Goal: Task Accomplishment & Management: Complete application form

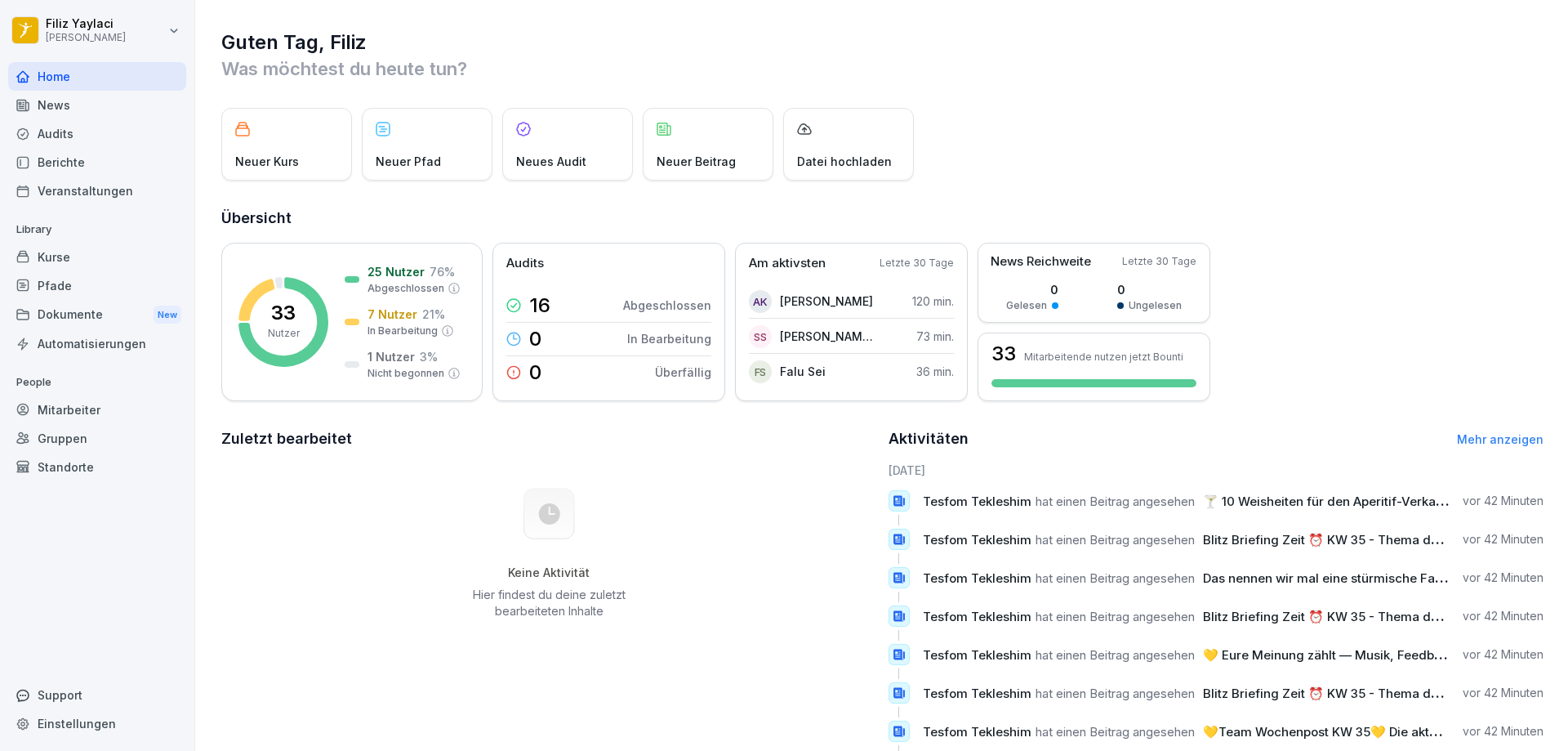
click at [117, 408] on div "Mitarbeiter" at bounding box center [97, 409] width 178 height 28
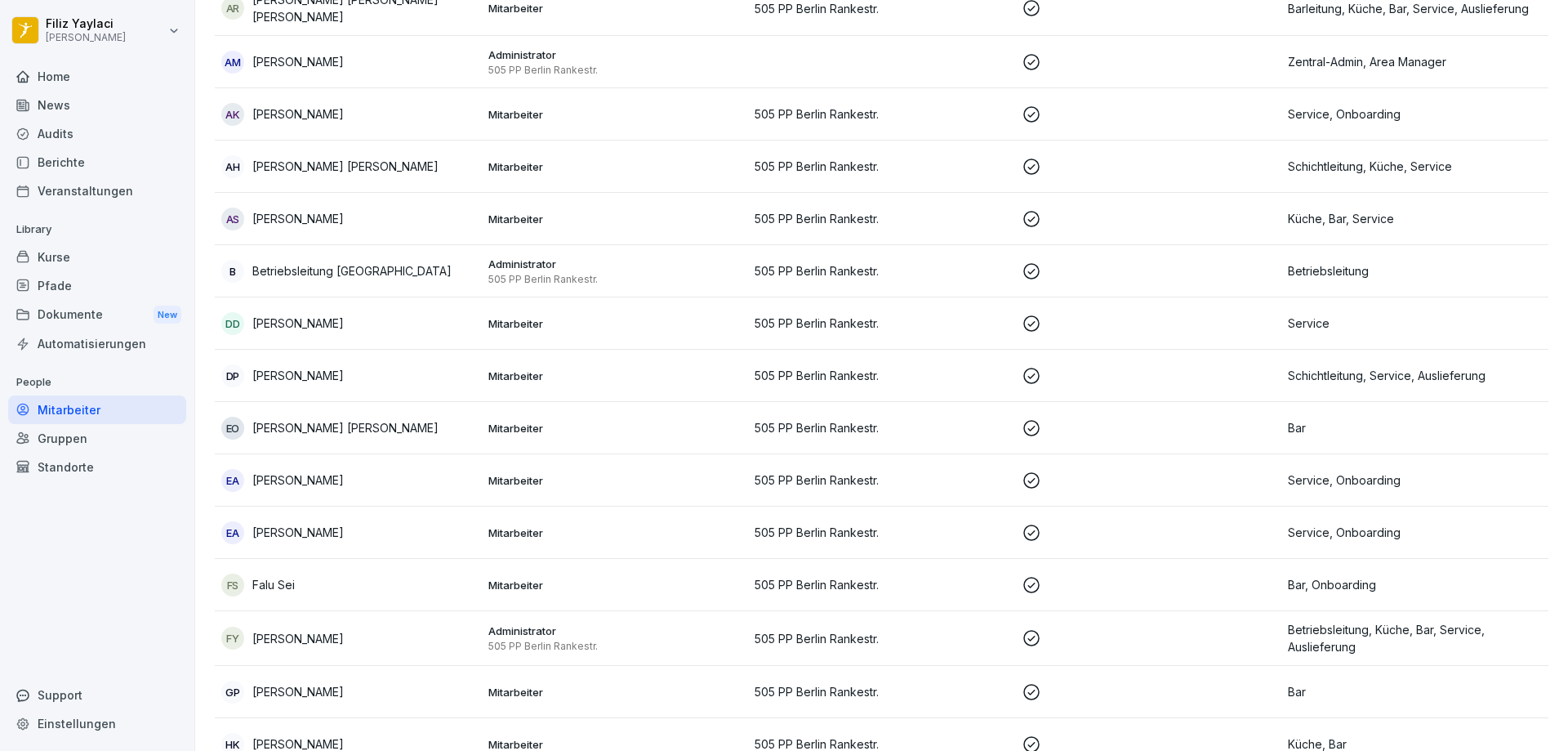
scroll to position [327, 0]
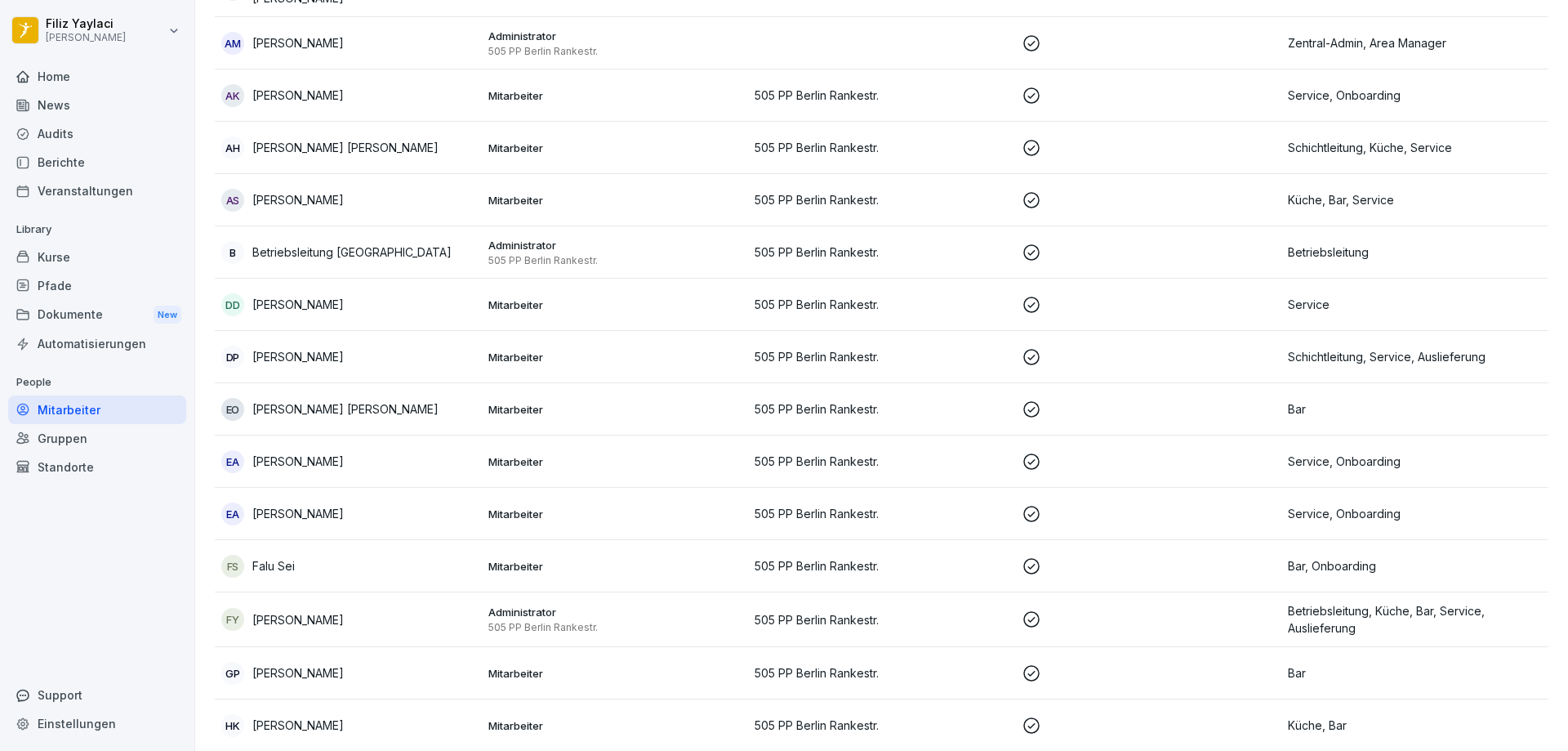
click at [714, 621] on p "505 PP Berlin Rankestr." at bounding box center [615, 627] width 254 height 13
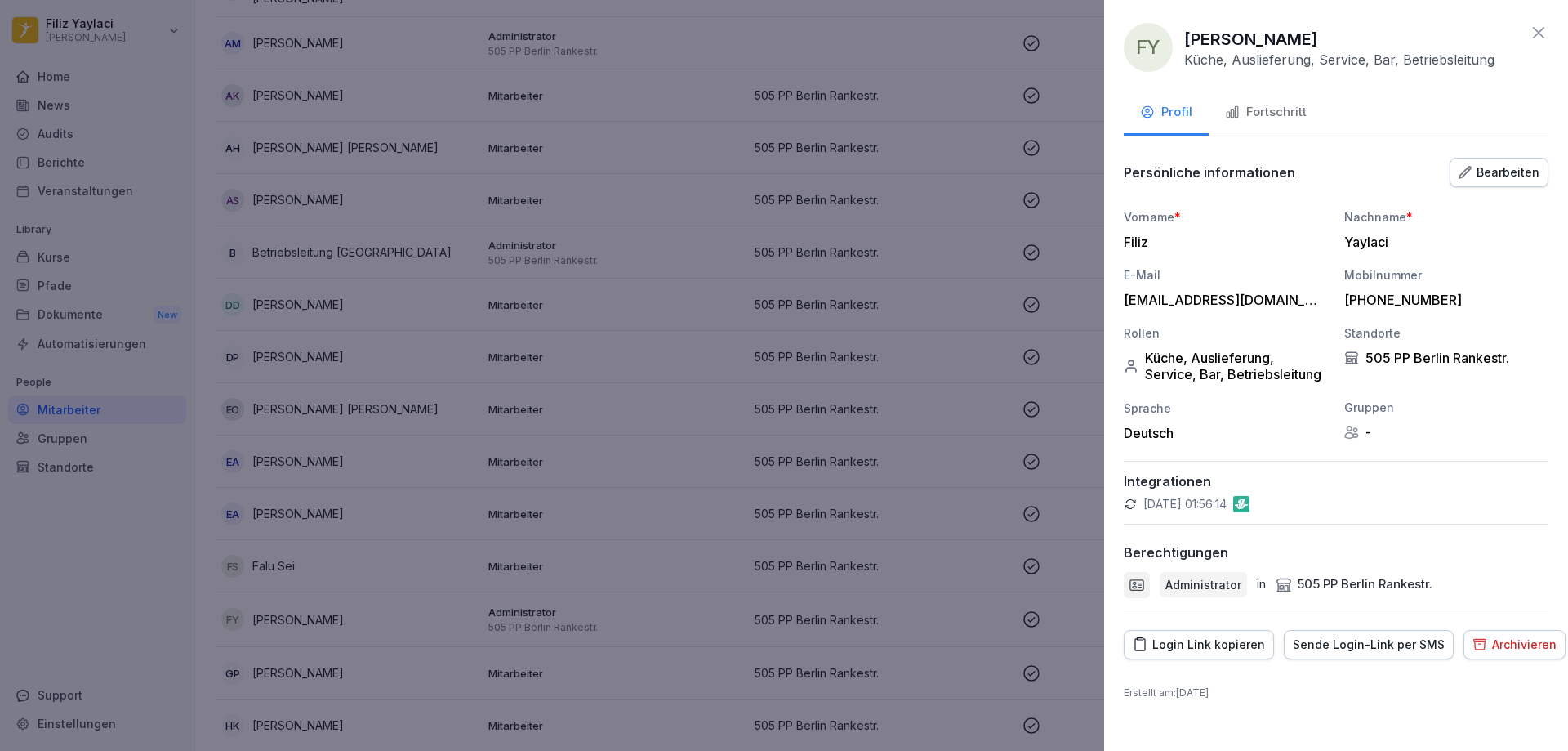
click at [1266, 112] on div "Fortschritt" at bounding box center [1266, 112] width 82 height 19
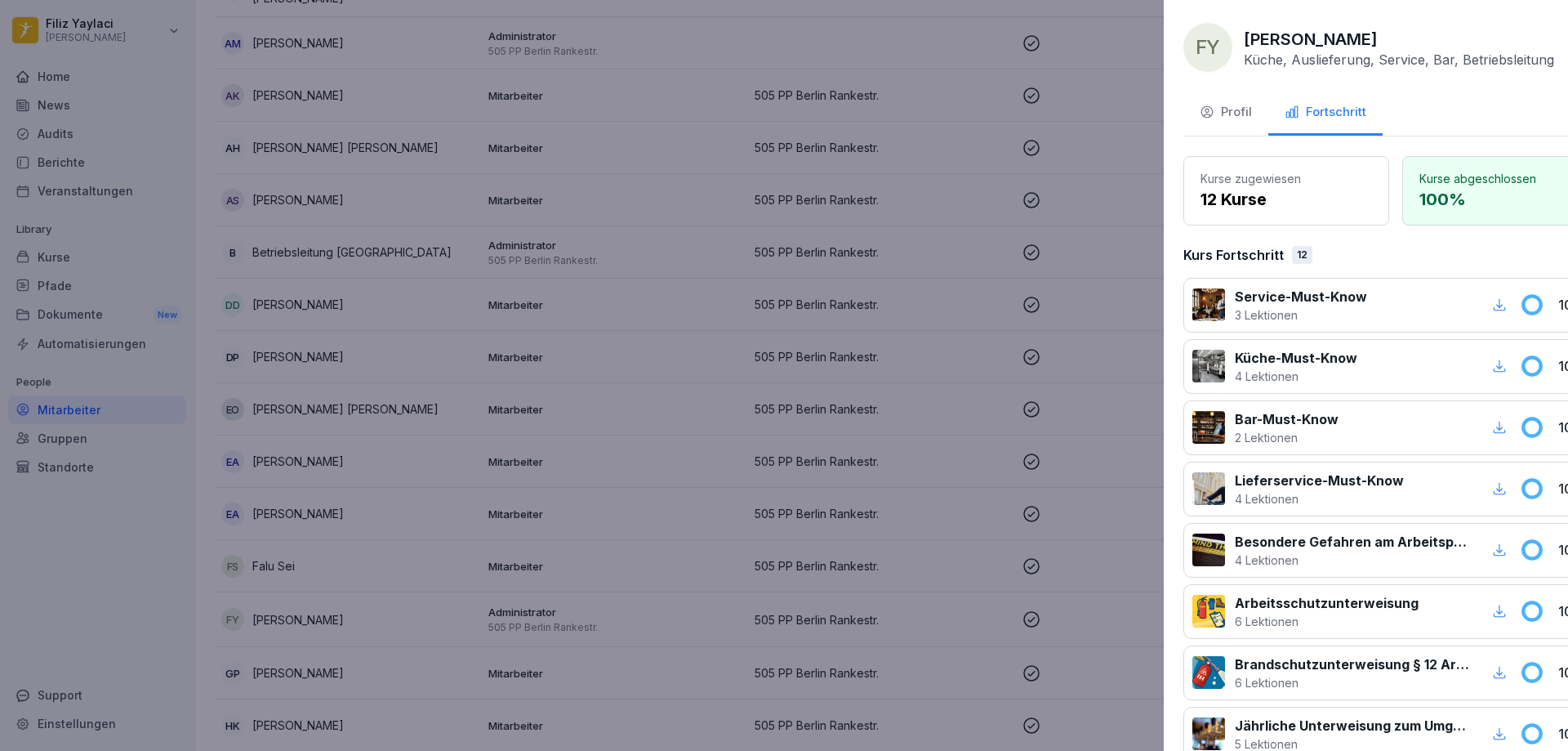
click at [502, 554] on div at bounding box center [784, 376] width 1568 height 751
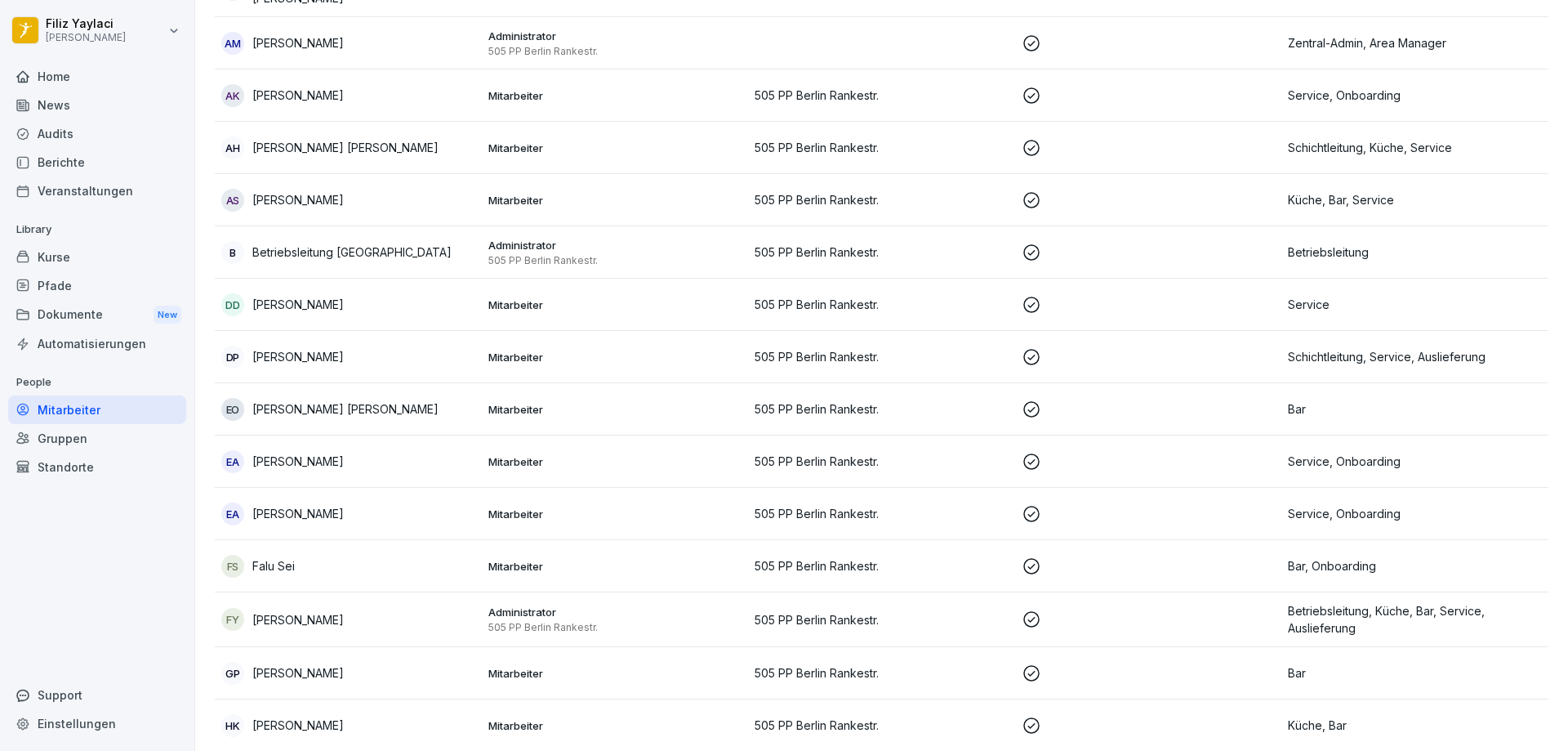
click at [535, 562] on p "Mitarbeiter" at bounding box center [615, 566] width 254 height 15
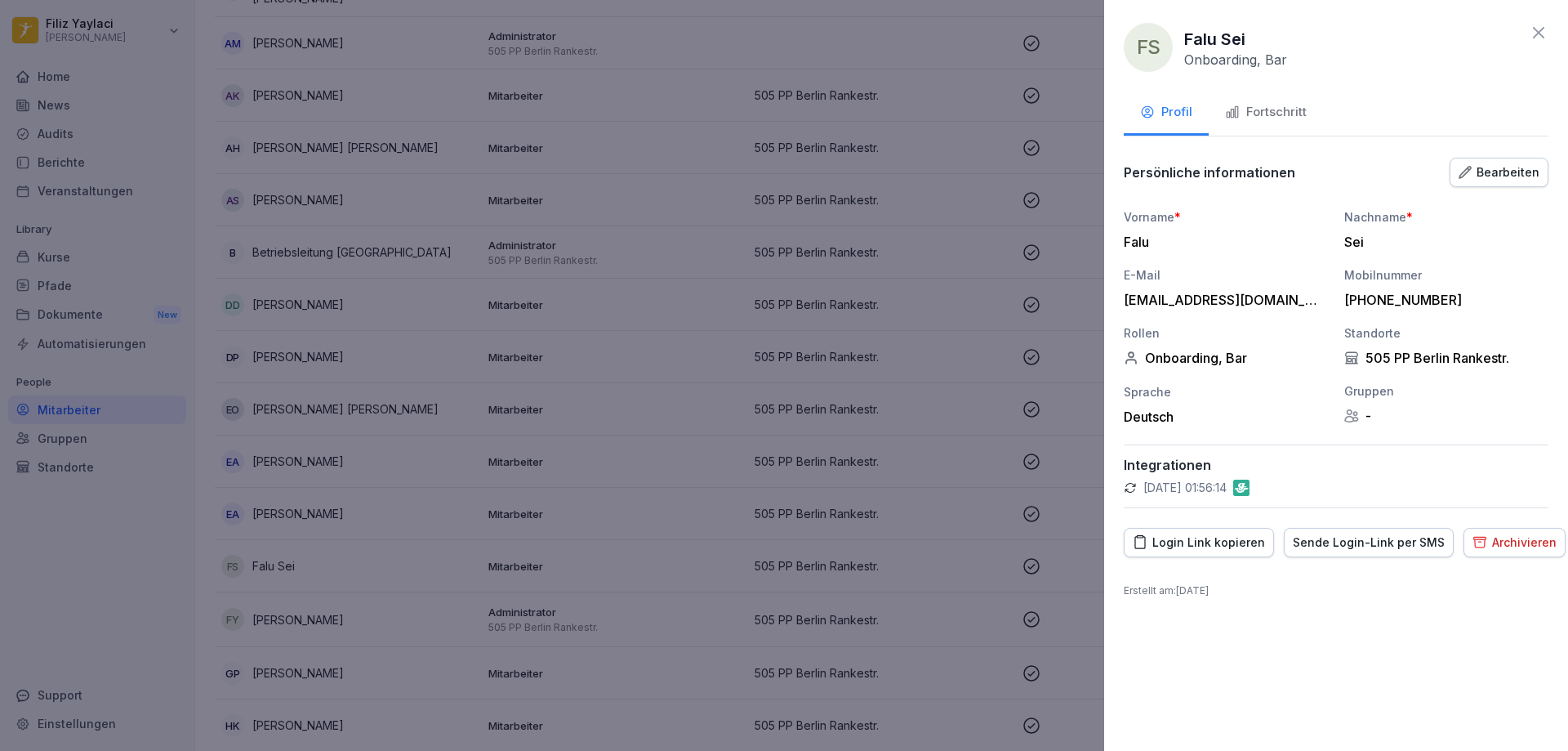
click at [1273, 104] on div "Fortschritt" at bounding box center [1266, 112] width 82 height 19
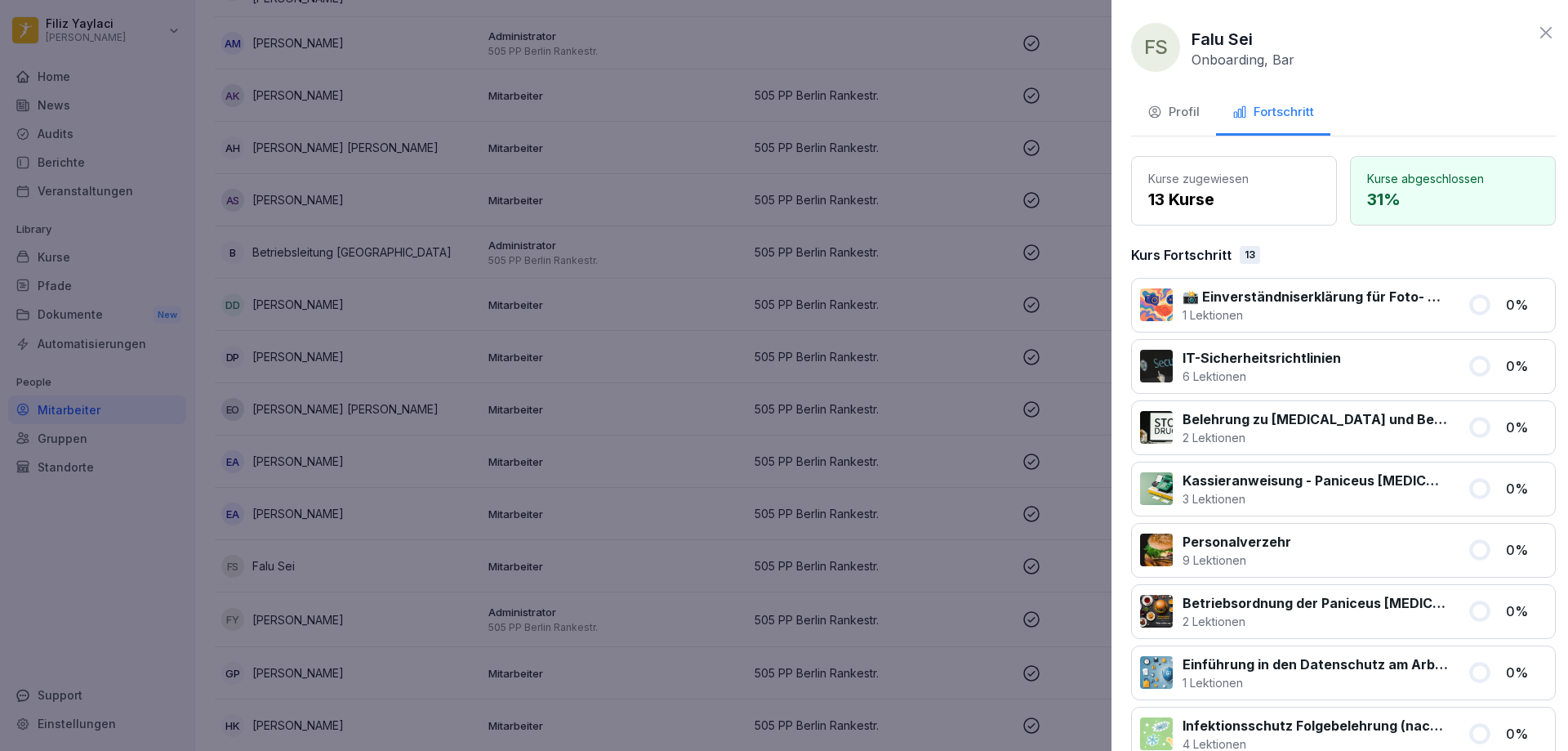
click at [925, 450] on div at bounding box center [784, 376] width 1568 height 751
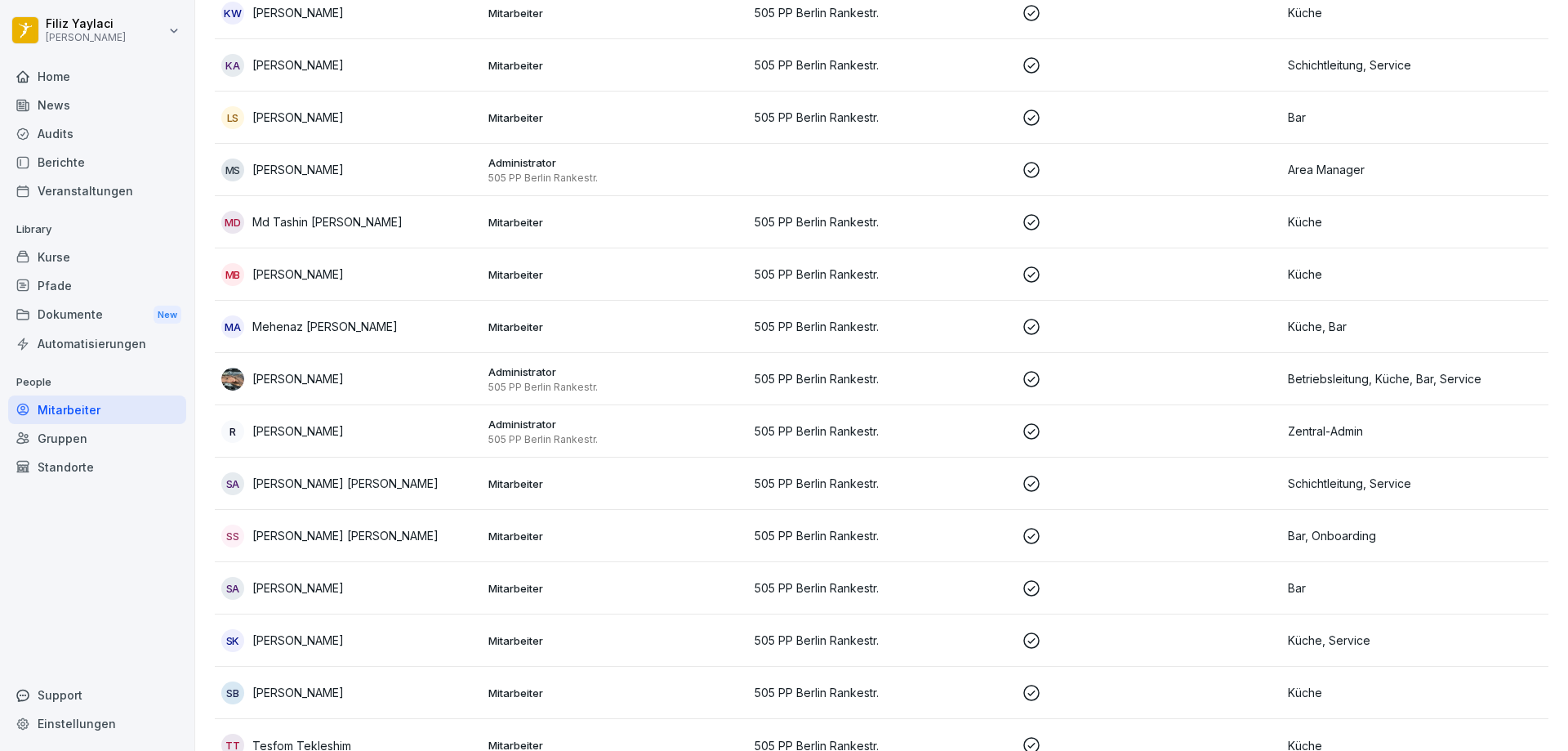
scroll to position [1187, 0]
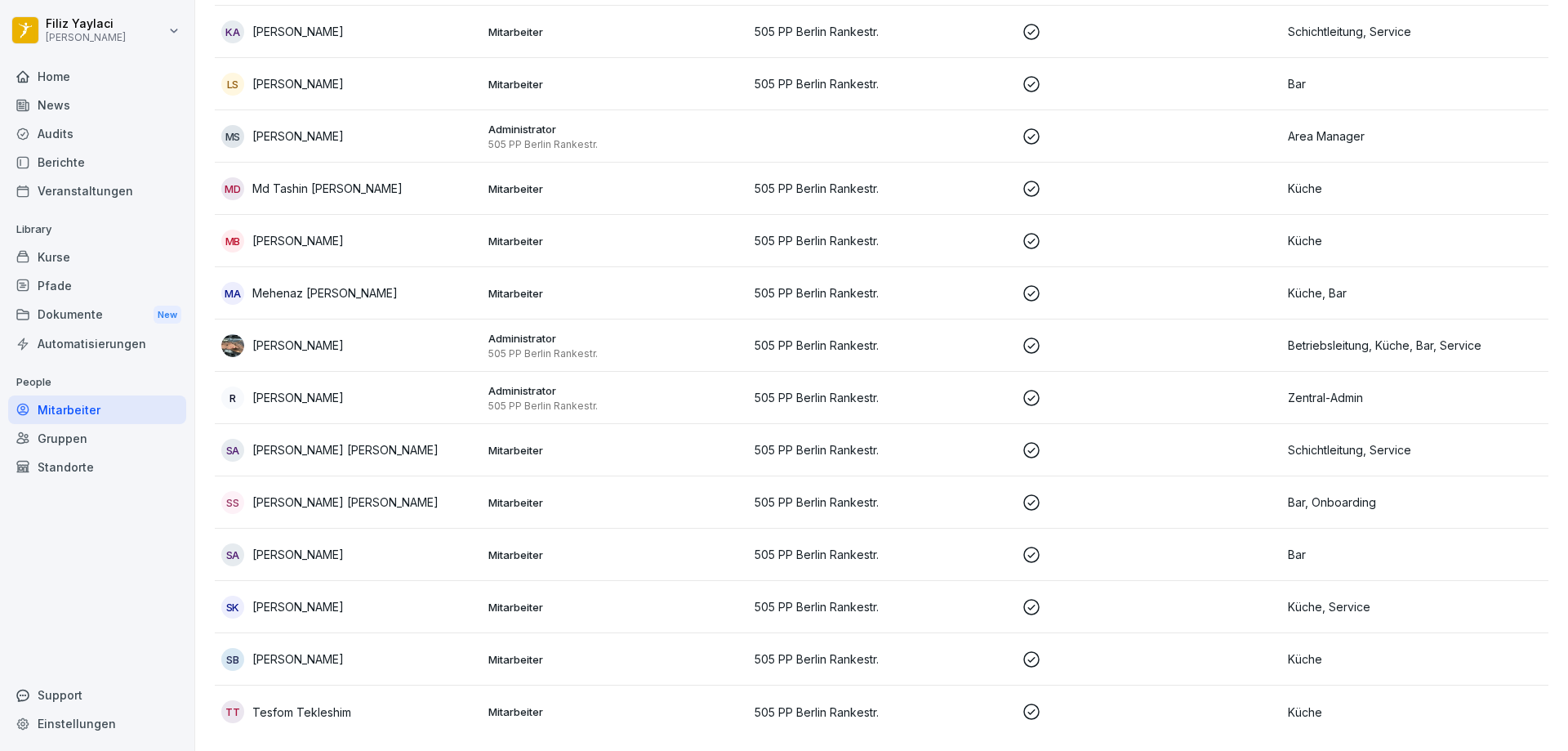
click at [536, 495] on p "Mitarbeiter" at bounding box center [615, 502] width 254 height 15
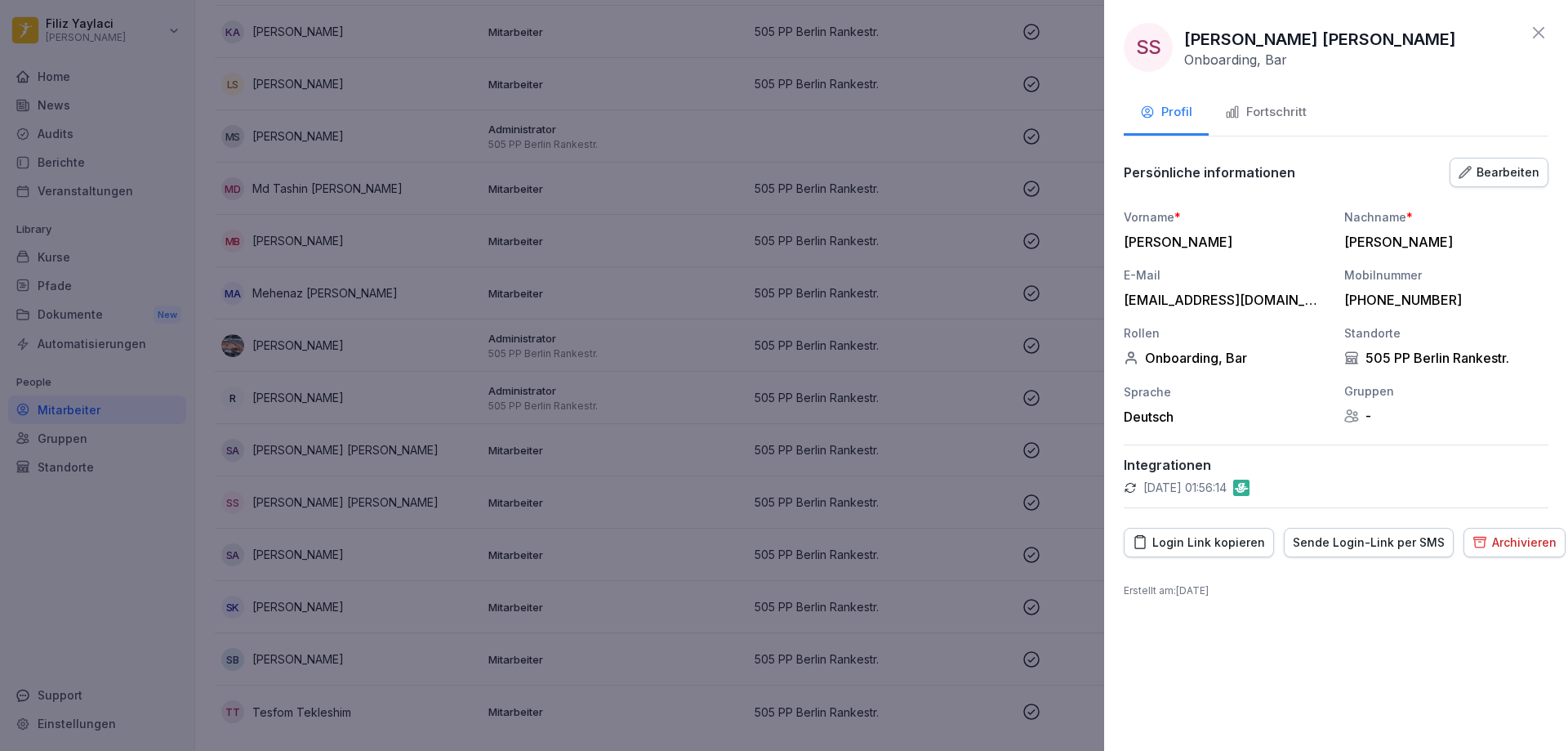
click at [1280, 111] on div "Fortschritt" at bounding box center [1266, 112] width 82 height 19
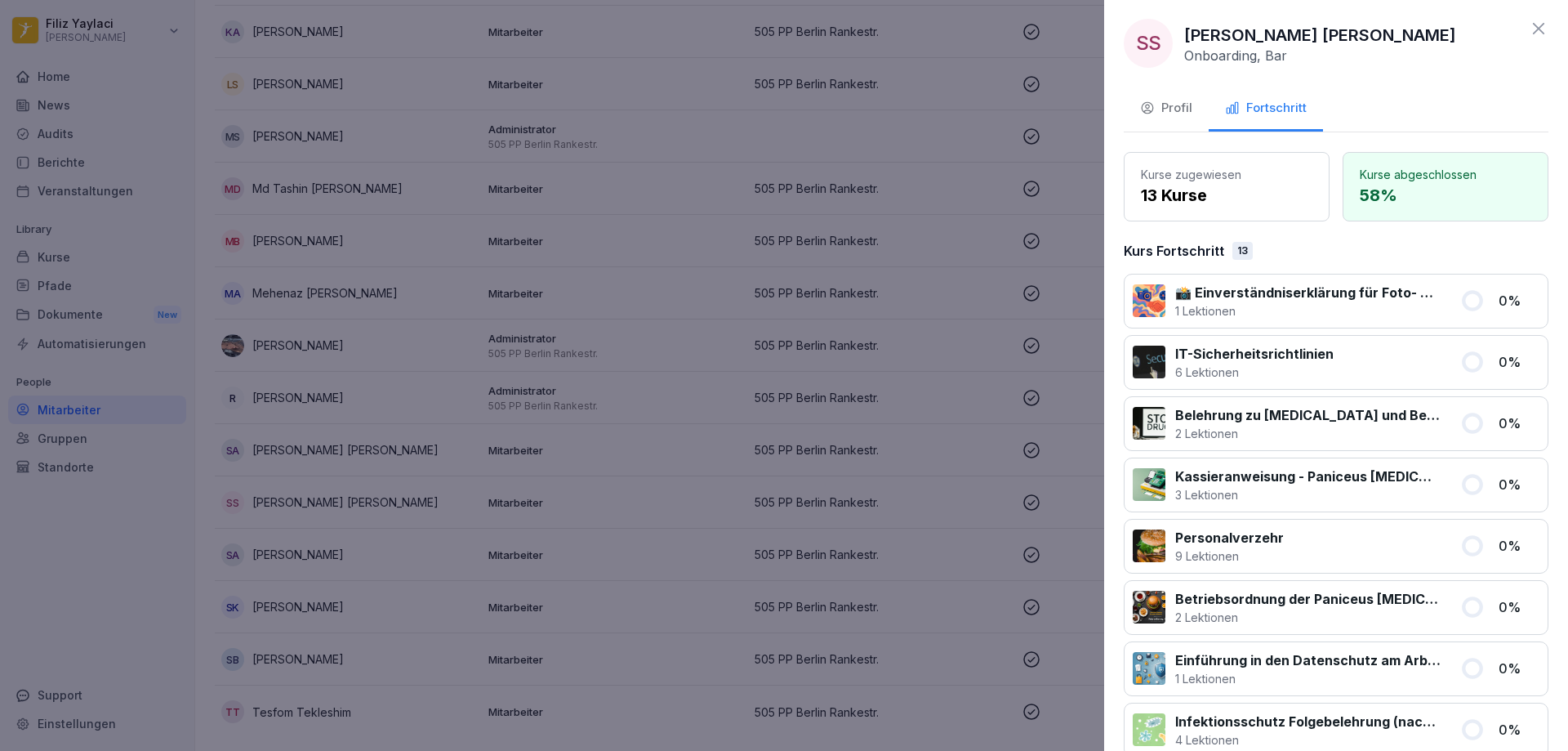
scroll to position [0, 0]
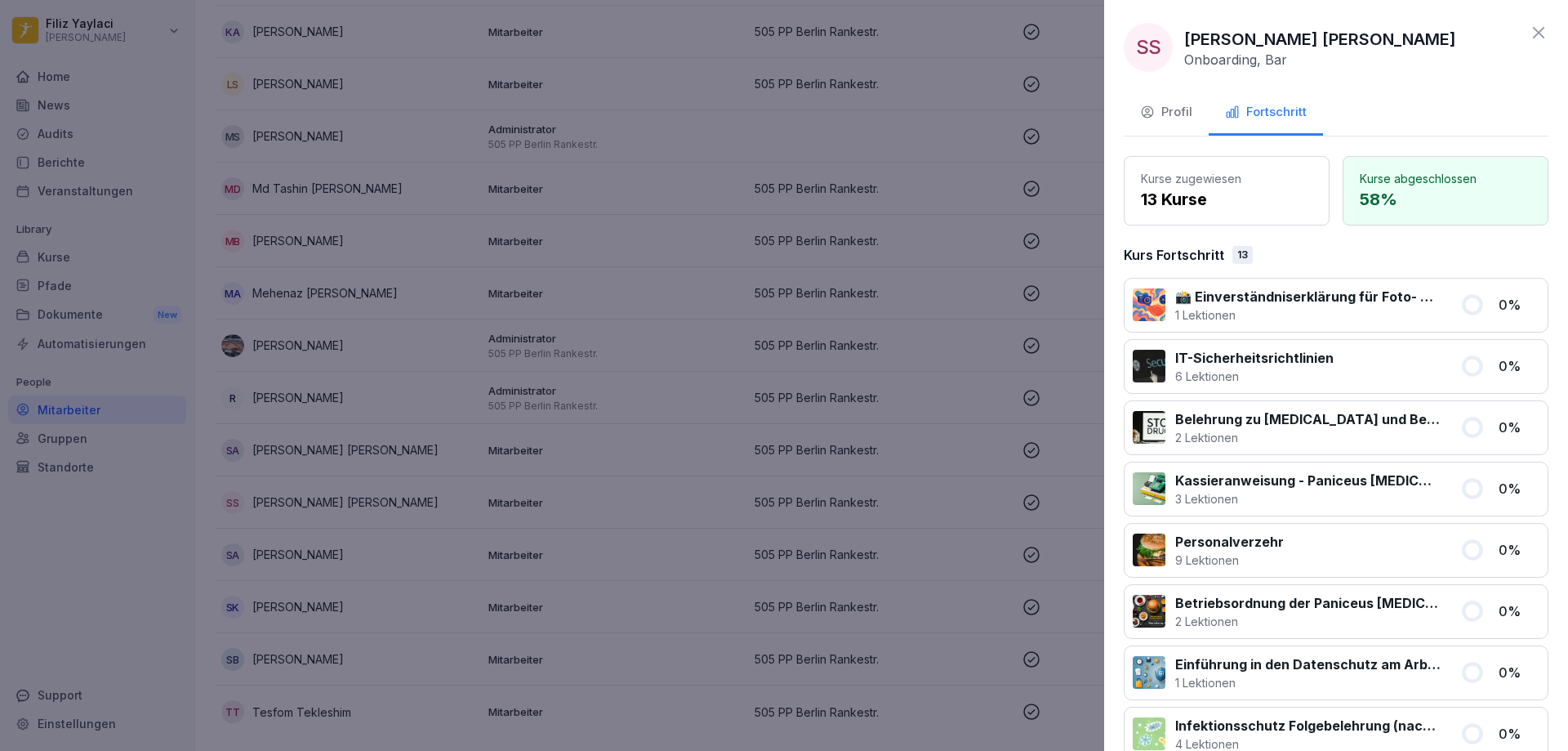
click at [1533, 27] on icon at bounding box center [1539, 32] width 11 height 11
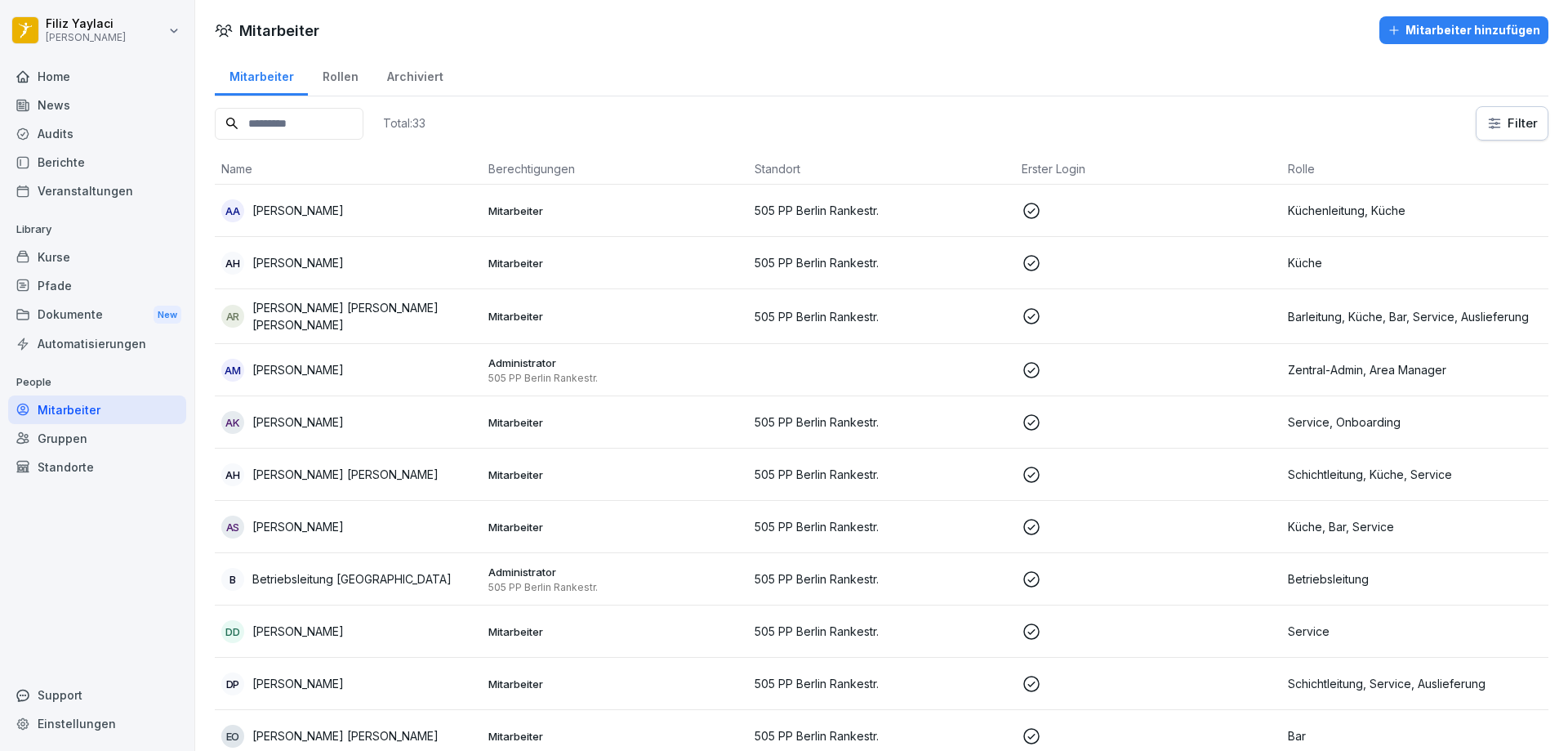
click at [82, 105] on div "News" at bounding box center [97, 104] width 178 height 28
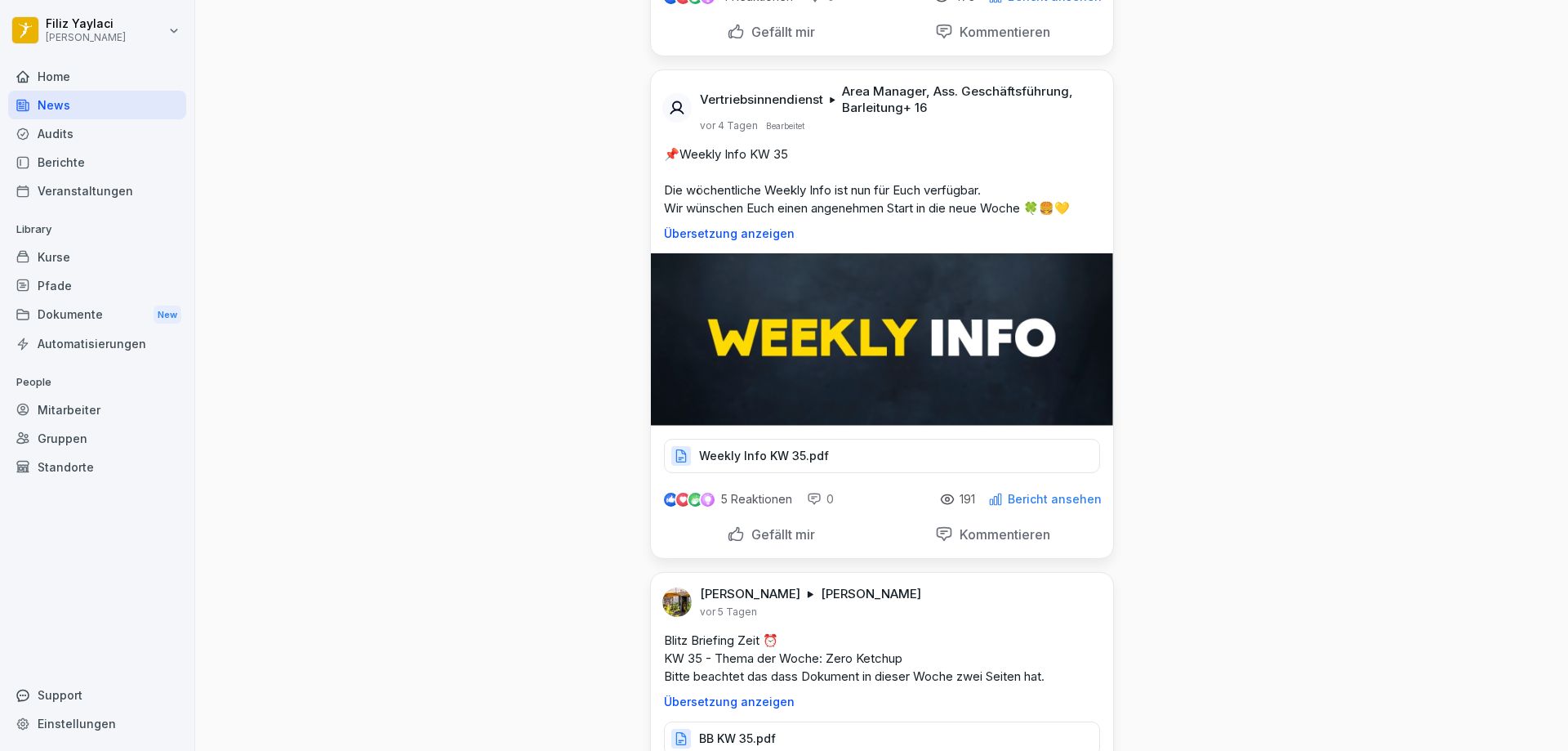
scroll to position [4738, 0]
click at [823, 441] on div "Weekly Info KW 35.pdf" at bounding box center [882, 456] width 436 height 34
drag, startPoint x: 95, startPoint y: 408, endPoint x: 149, endPoint y: 374, distance: 63.8
click at [96, 406] on div "Mitarbeiter" at bounding box center [97, 409] width 178 height 28
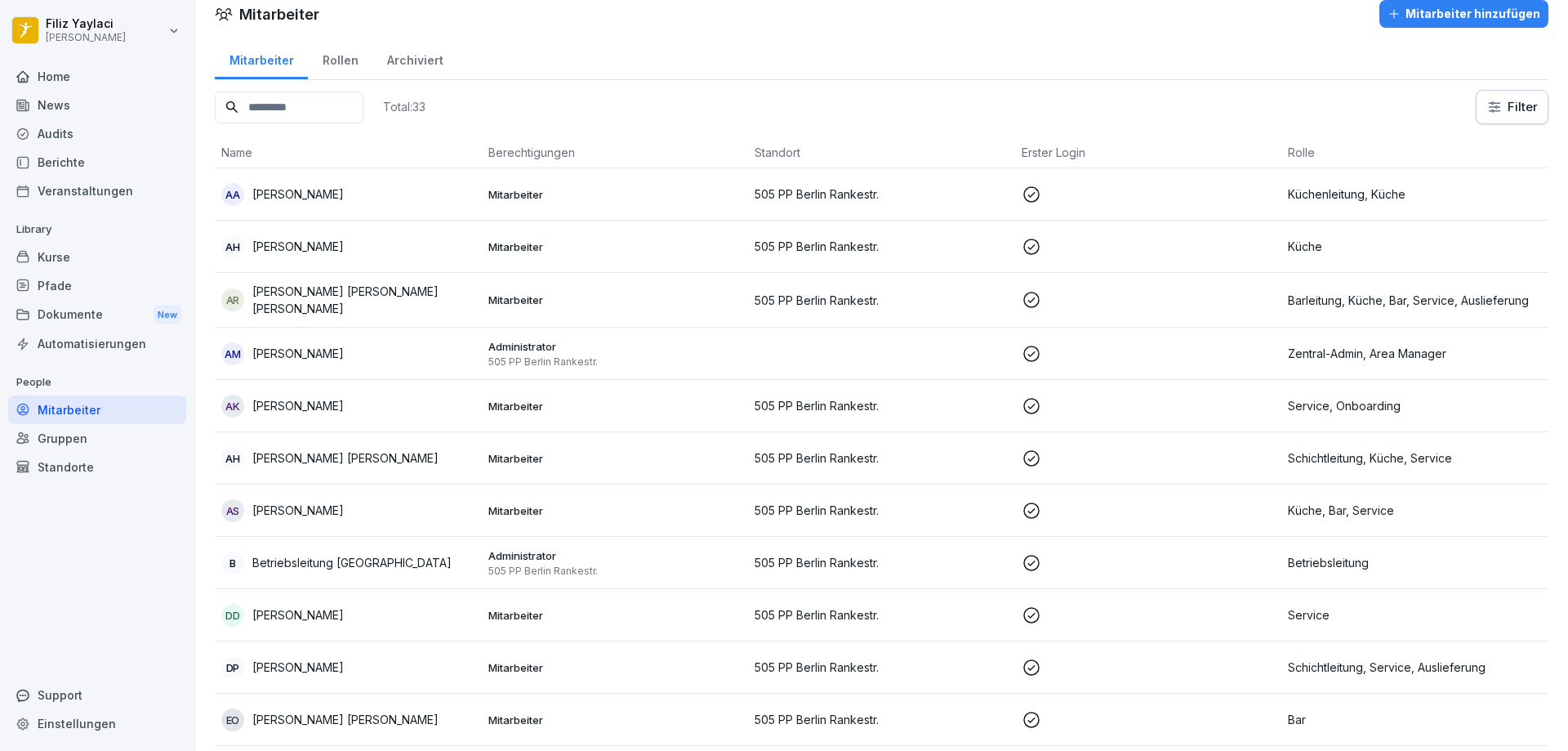
click at [1471, 14] on div "Mitarbeiter hinzufügen" at bounding box center [1464, 14] width 153 height 18
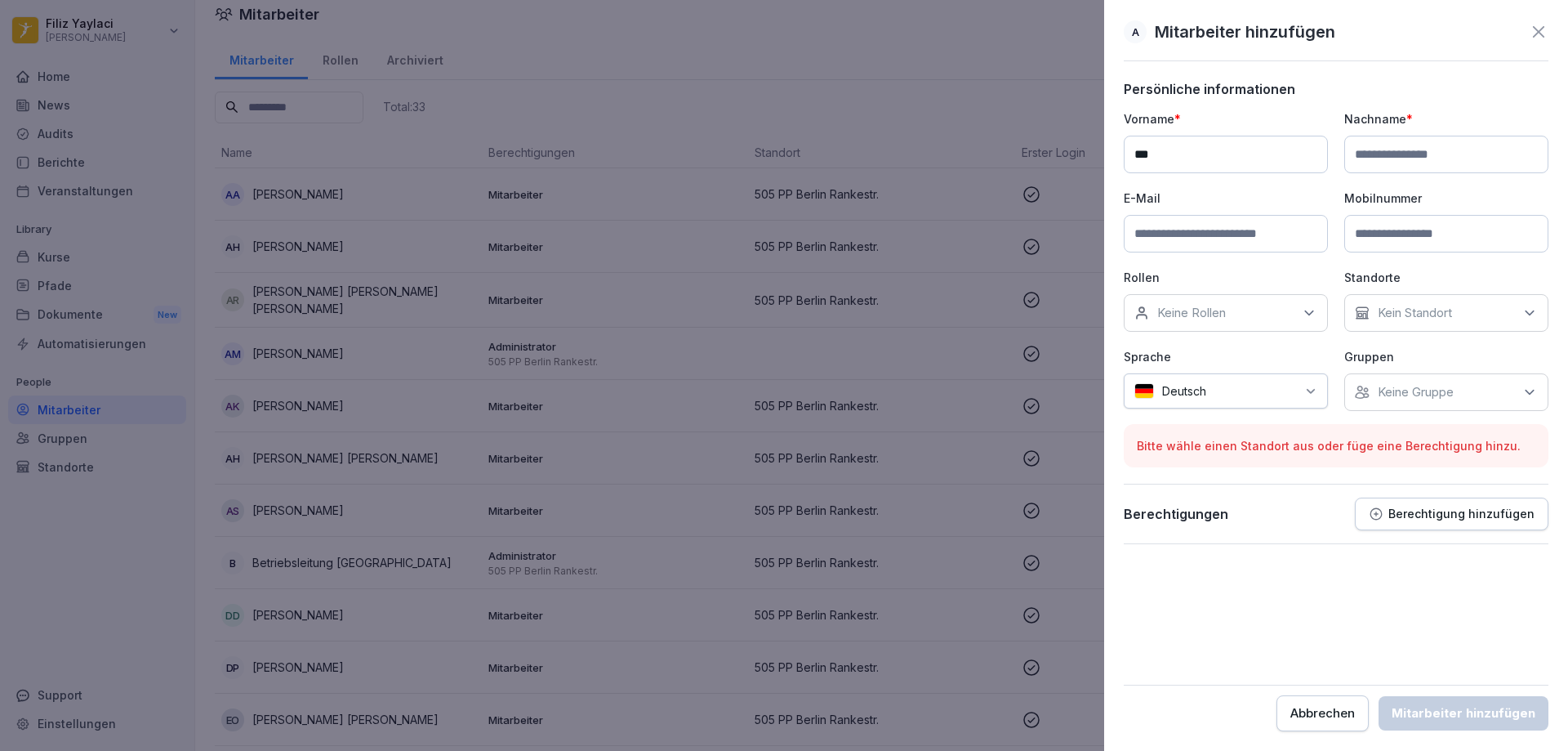
type input "***"
click at [1432, 156] on input at bounding box center [1446, 154] width 204 height 38
type input "*******"
click at [1261, 231] on input at bounding box center [1225, 234] width 204 height 38
type input "**********"
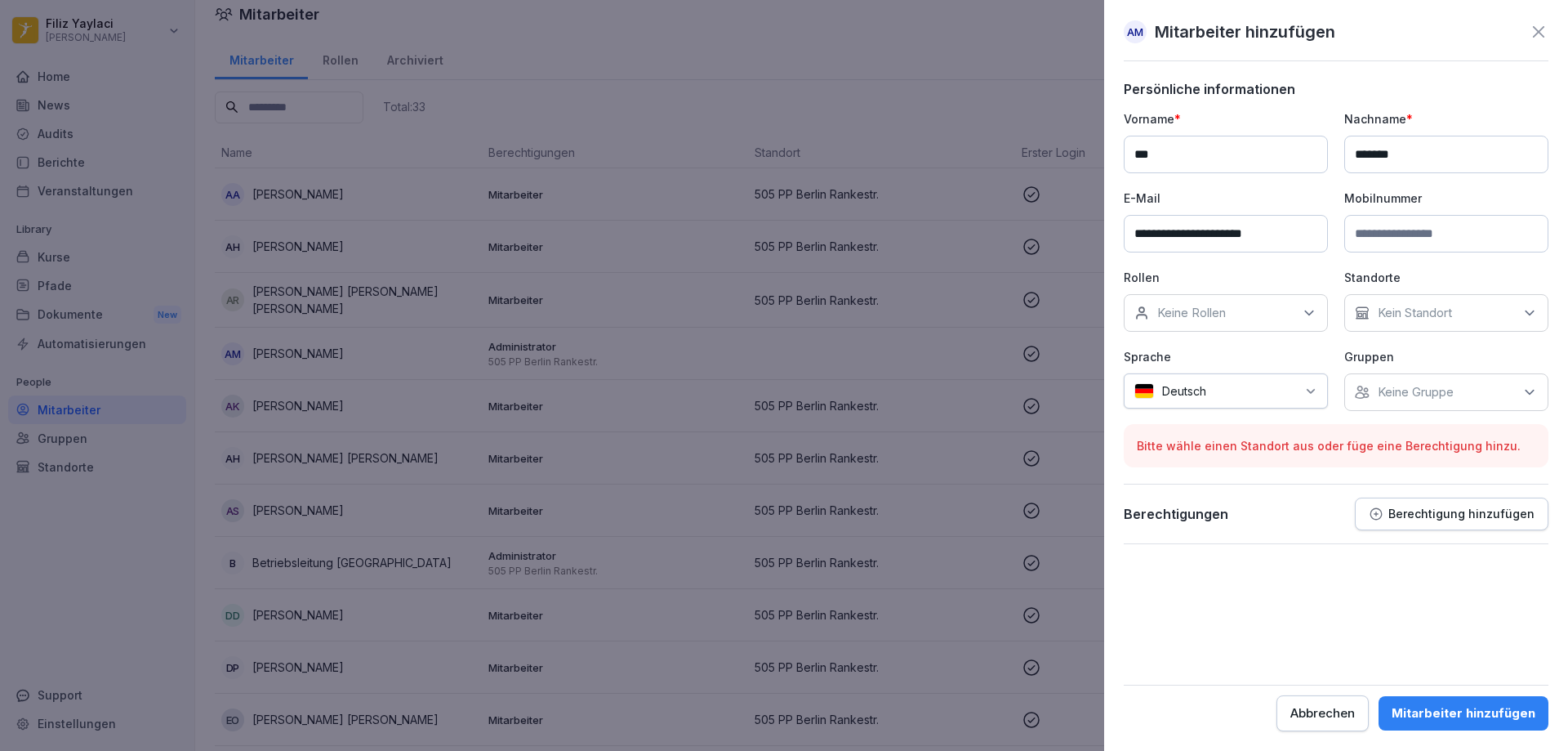
click at [1367, 232] on input at bounding box center [1446, 234] width 204 height 38
type input "**********"
click at [1243, 316] on div "Keine Rollen" at bounding box center [1225, 312] width 204 height 38
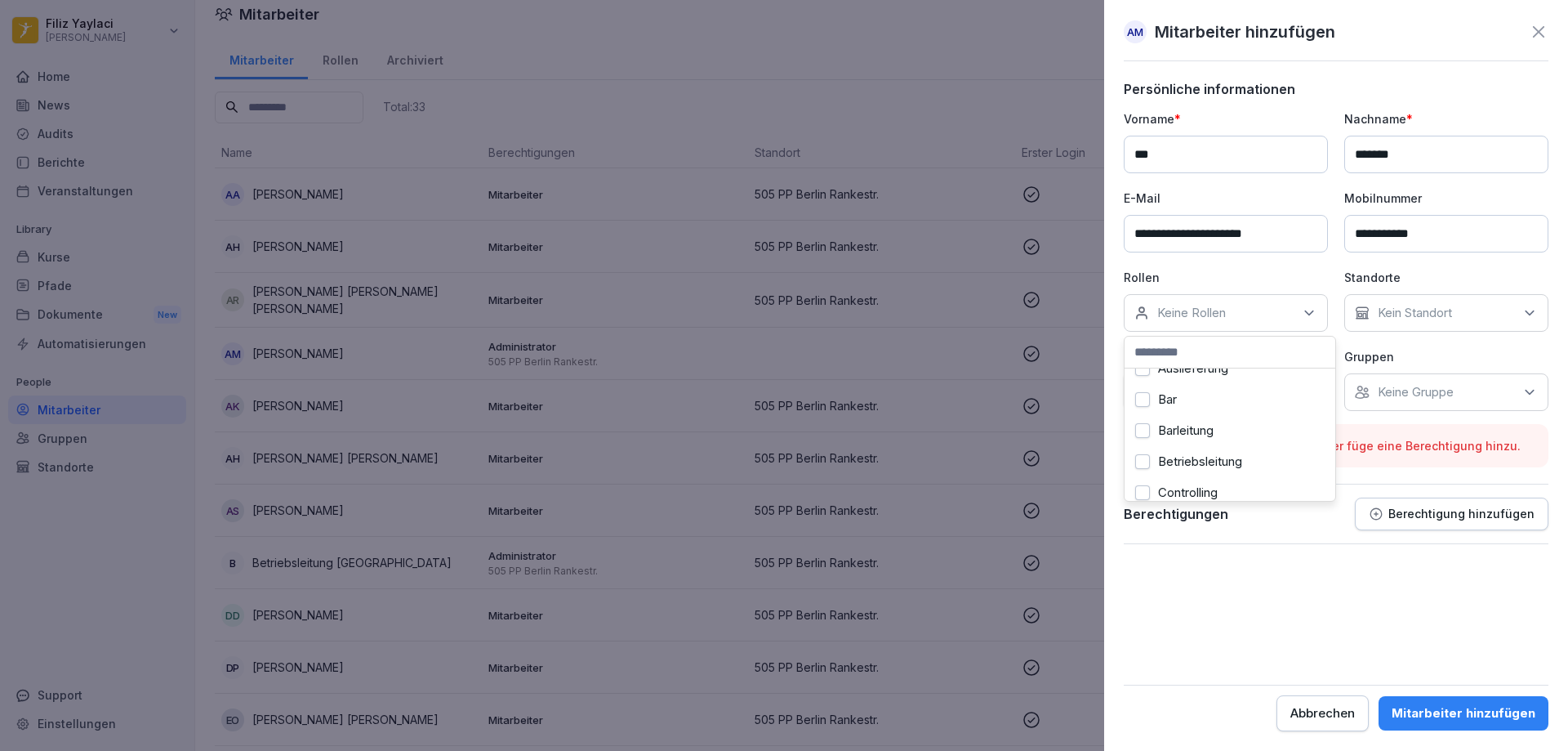
click at [1145, 401] on button "Bar" at bounding box center [1143, 399] width 15 height 15
click at [1147, 455] on button "Onboarding" at bounding box center [1143, 457] width 15 height 15
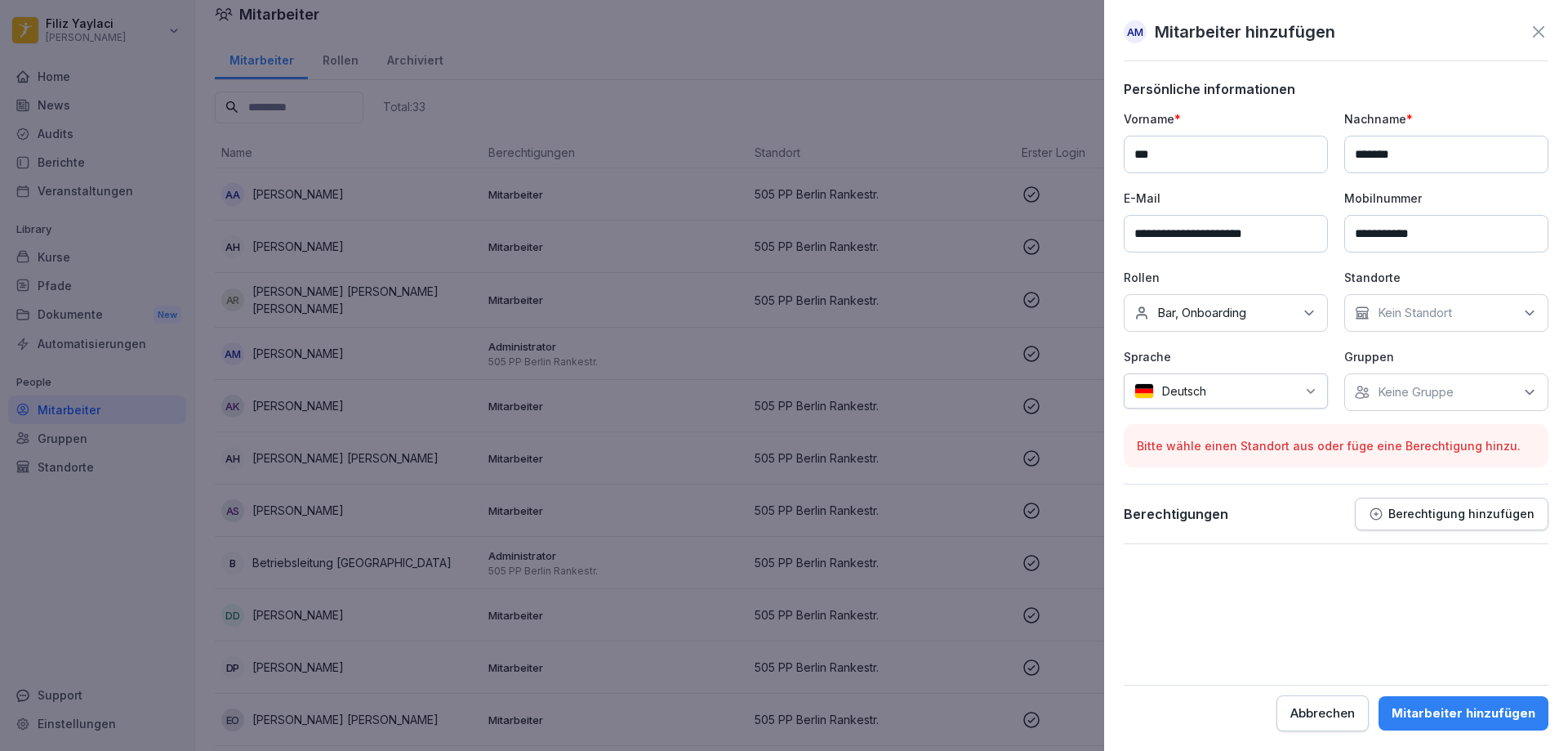
click at [1422, 313] on p "Kein Standort" at bounding box center [1415, 313] width 74 height 16
click at [1424, 389] on label "505 PP Berlin Rankestr." at bounding box center [1445, 388] width 132 height 15
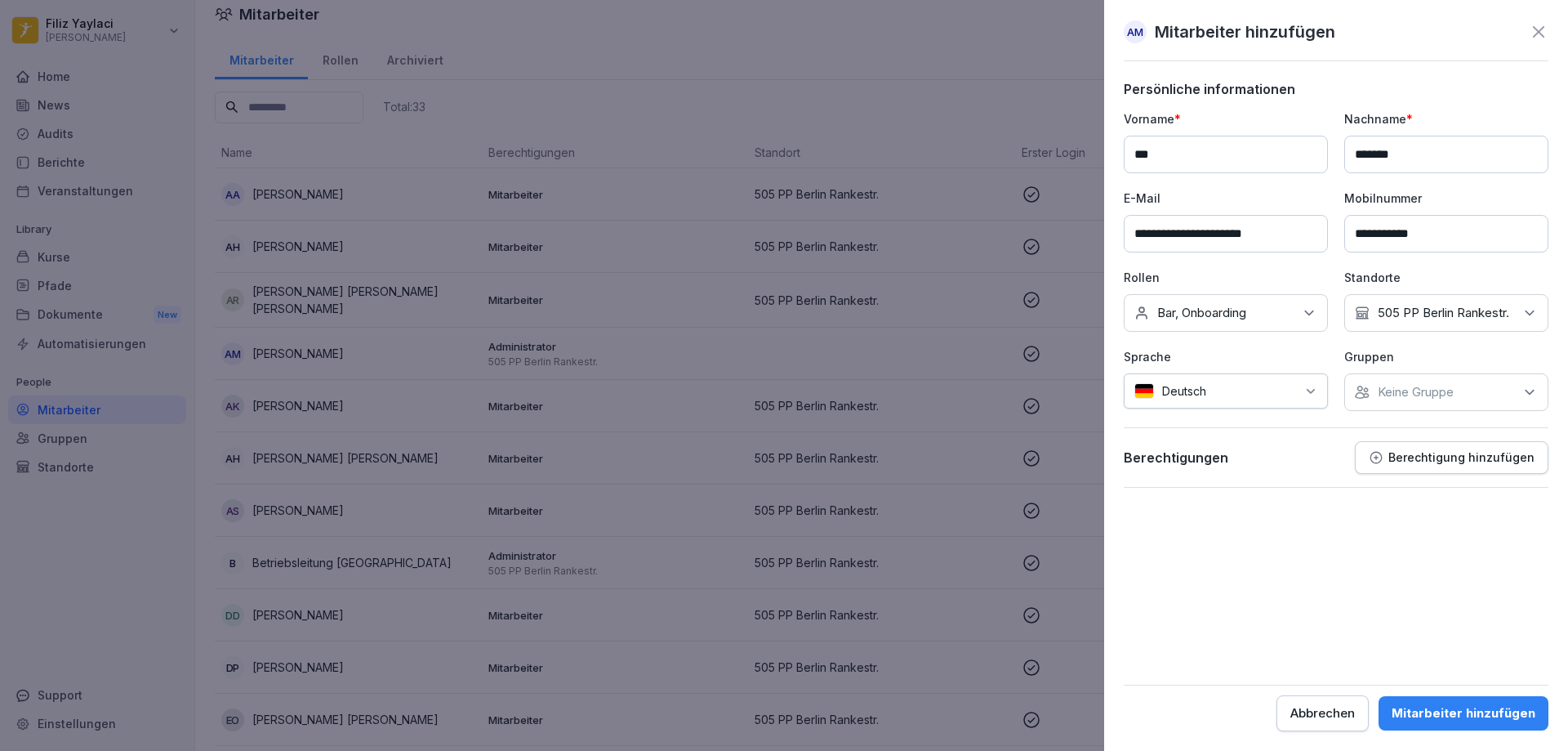
click at [1470, 714] on div "Mitarbeiter hinzufügen" at bounding box center [1464, 713] width 144 height 18
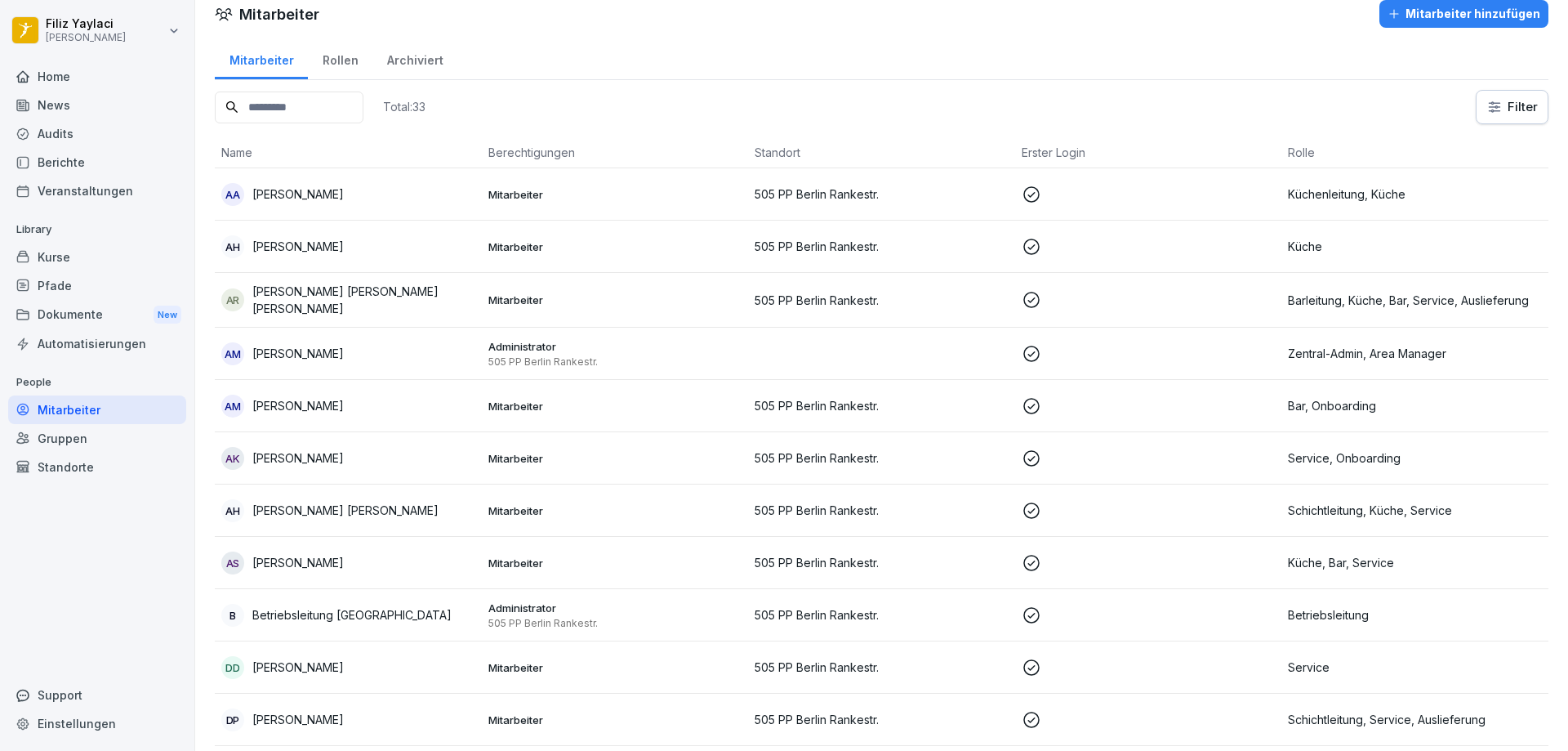
click at [1024, 405] on icon at bounding box center [1032, 406] width 16 height 16
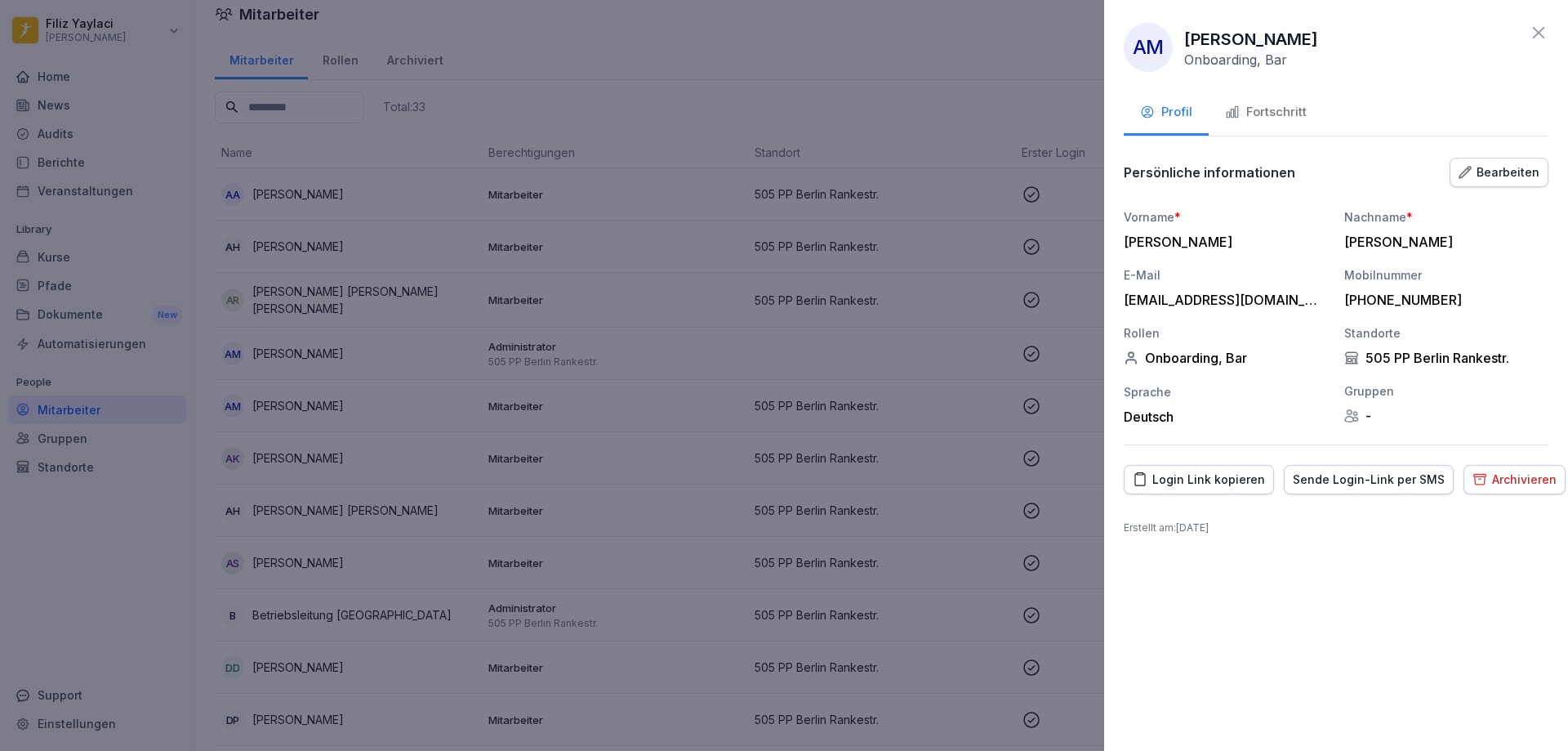
click at [1281, 106] on div "Fortschritt" at bounding box center [1266, 112] width 82 height 19
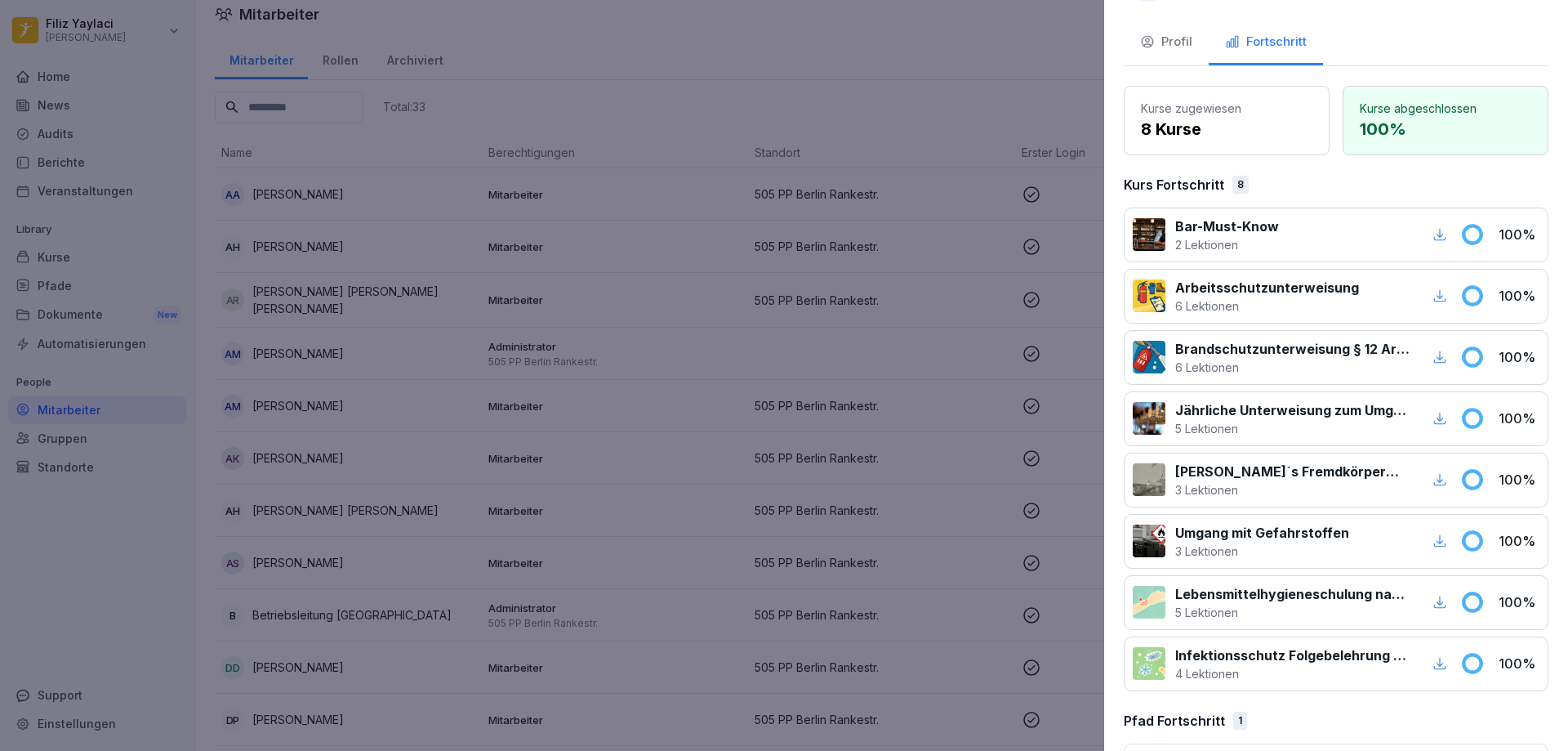
scroll to position [0, 0]
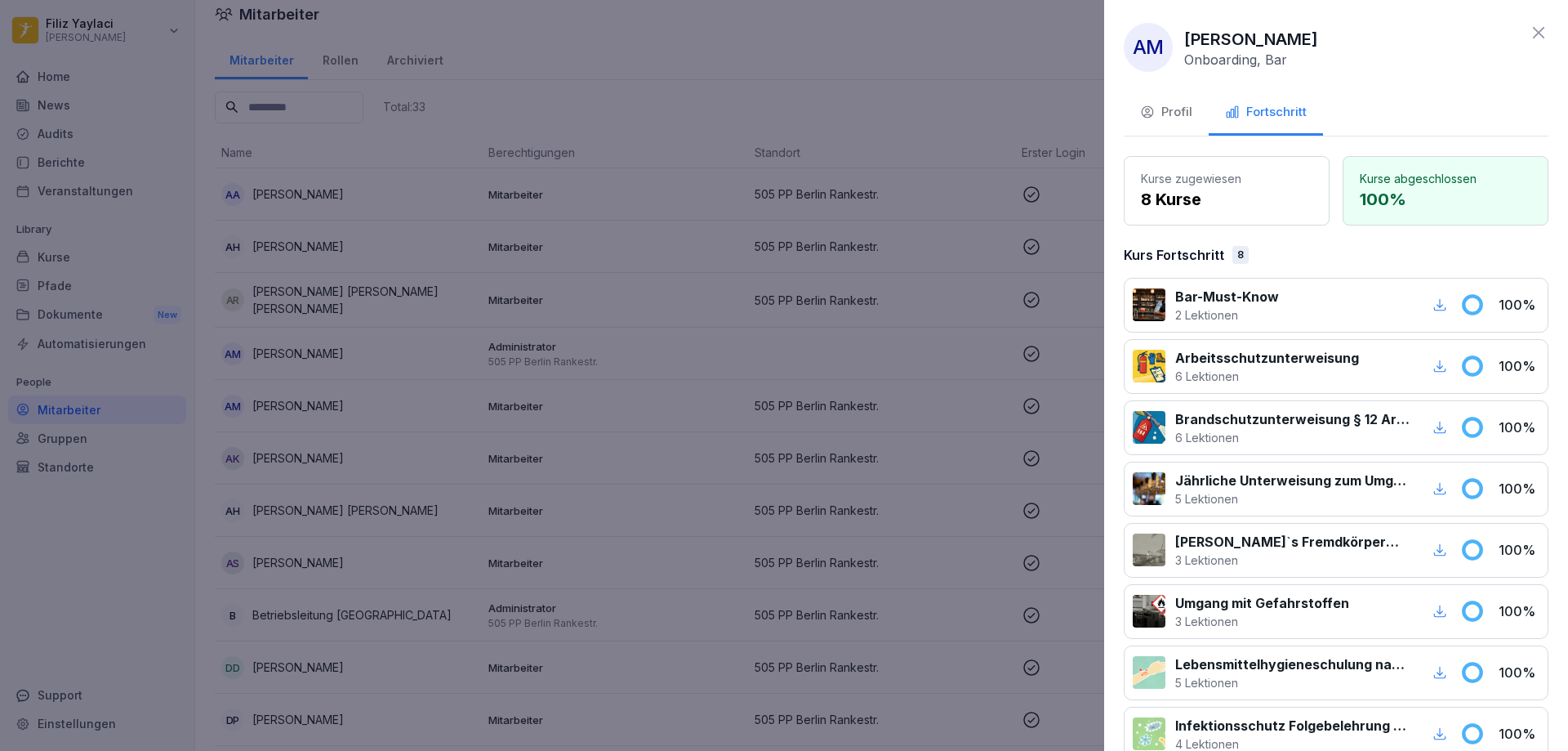
click at [756, 354] on div at bounding box center [784, 376] width 1568 height 751
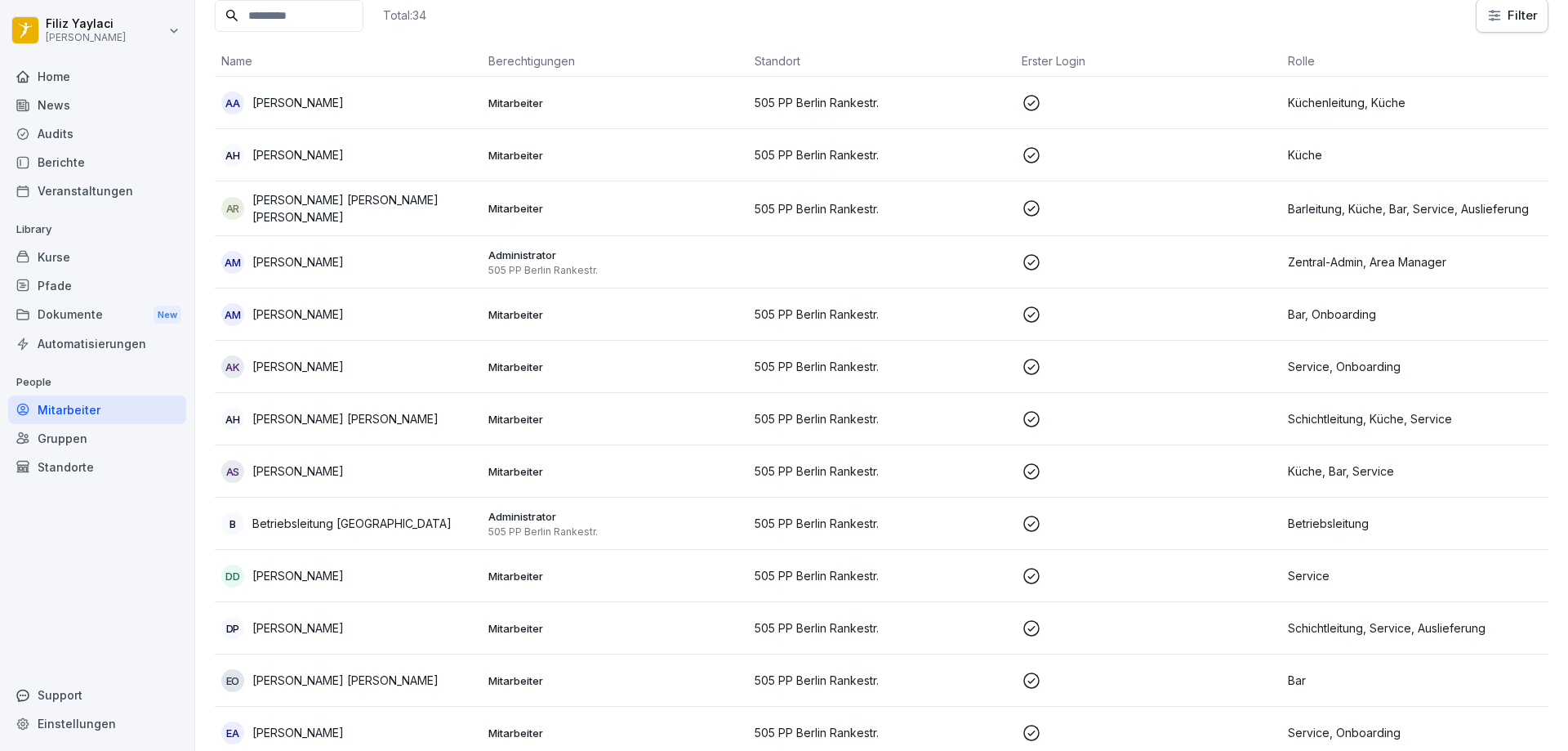
scroll to position [98, 0]
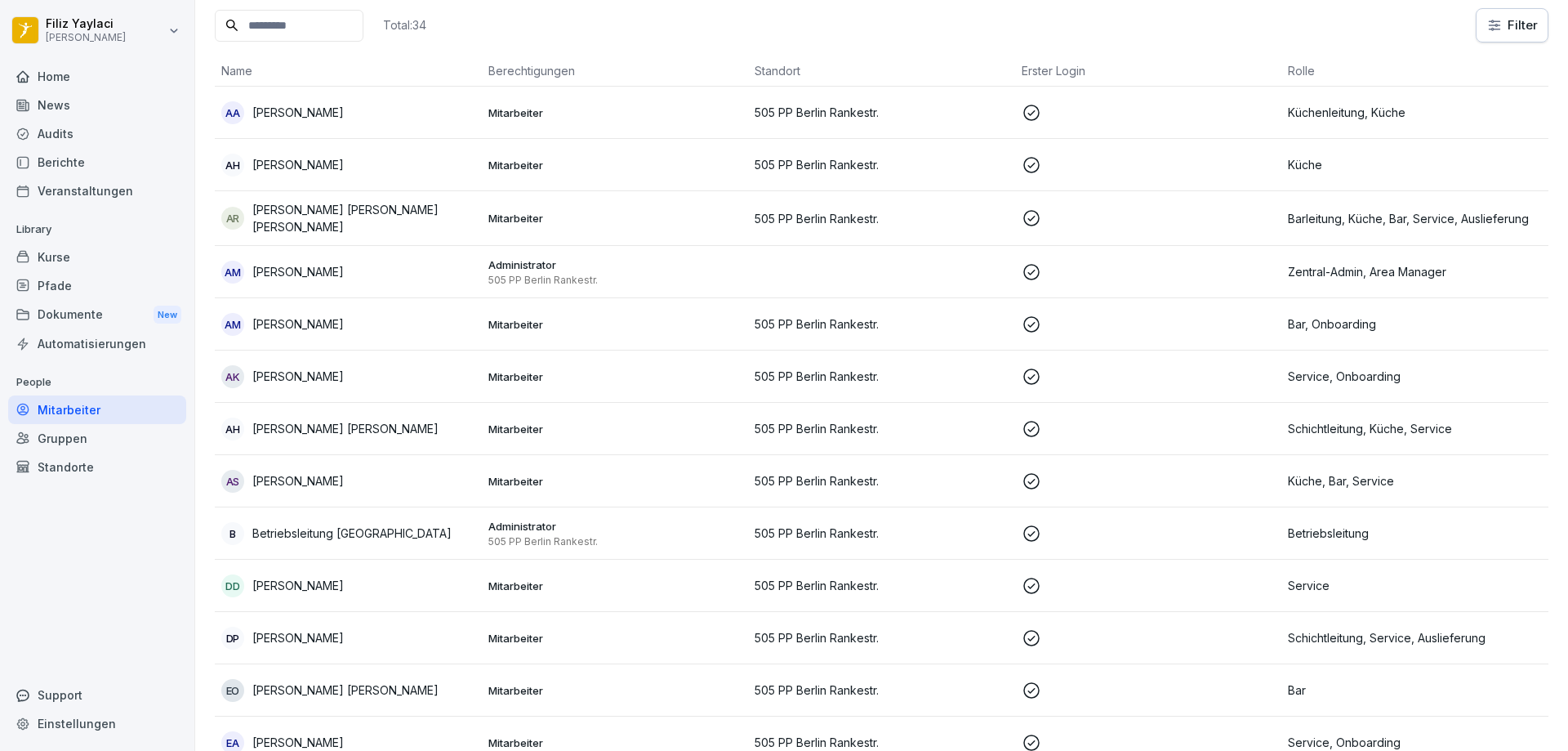
click at [510, 321] on p "Mitarbeiter" at bounding box center [615, 324] width 254 height 15
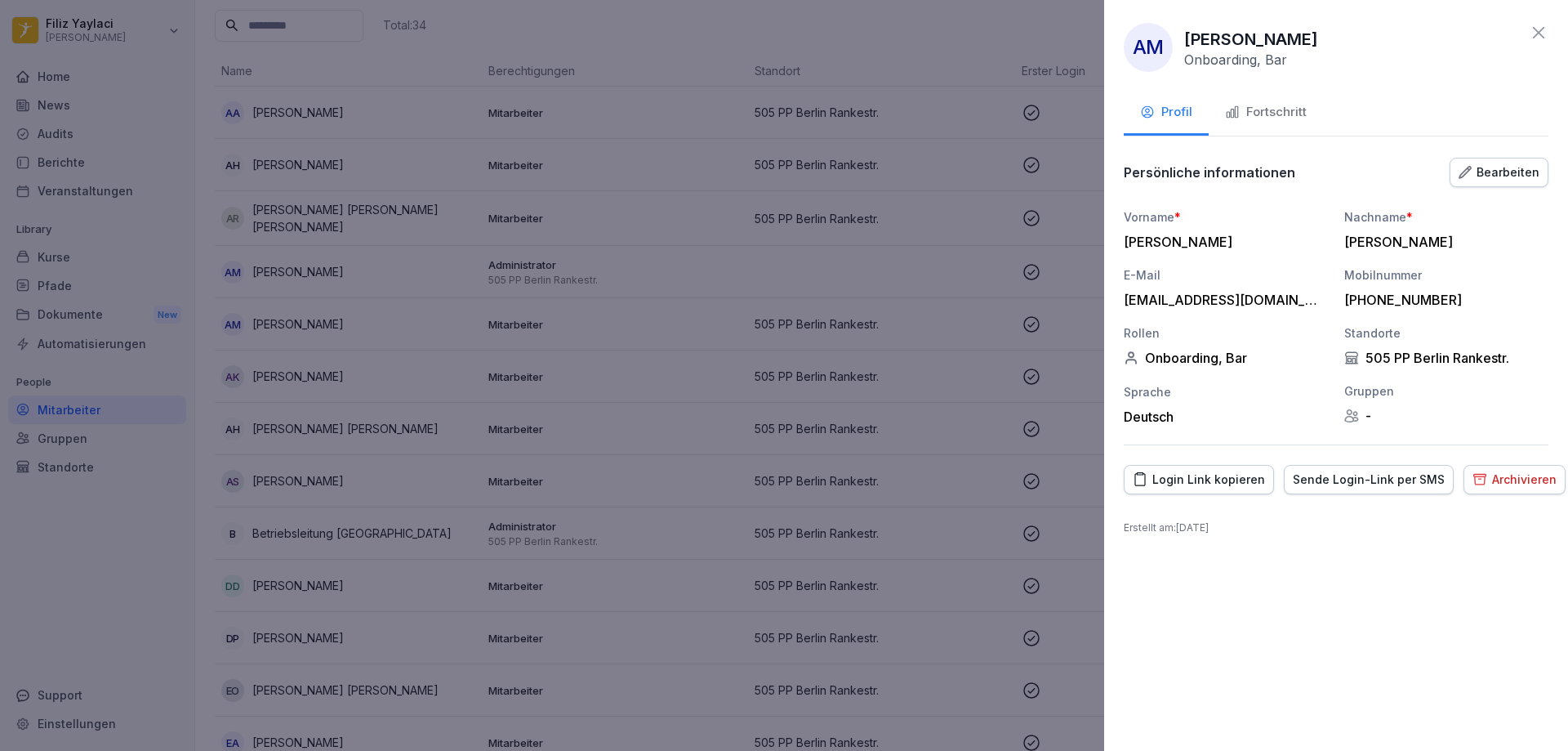
click at [1066, 658] on div at bounding box center [784, 376] width 1568 height 751
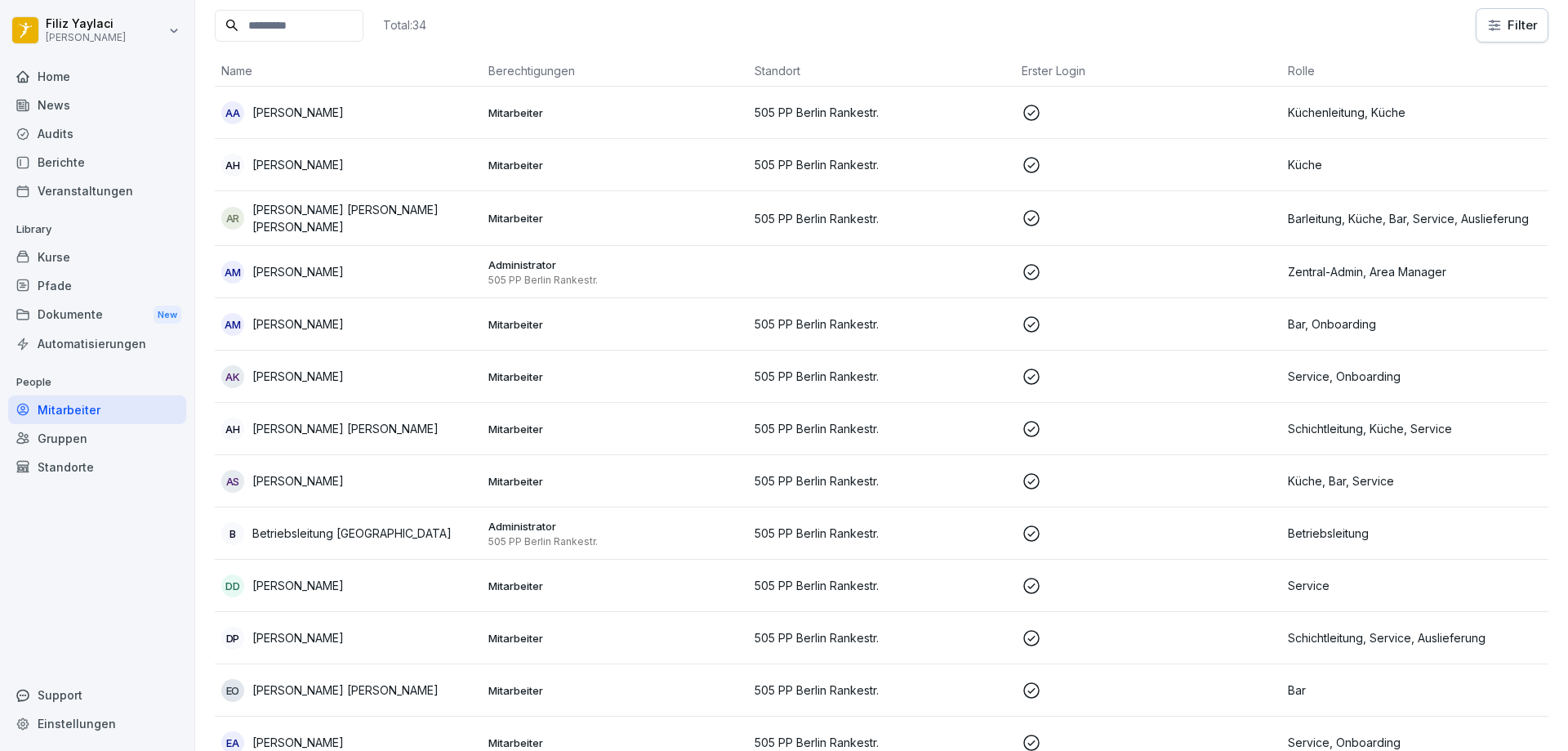
click at [530, 320] on p "Mitarbeiter" at bounding box center [615, 324] width 254 height 15
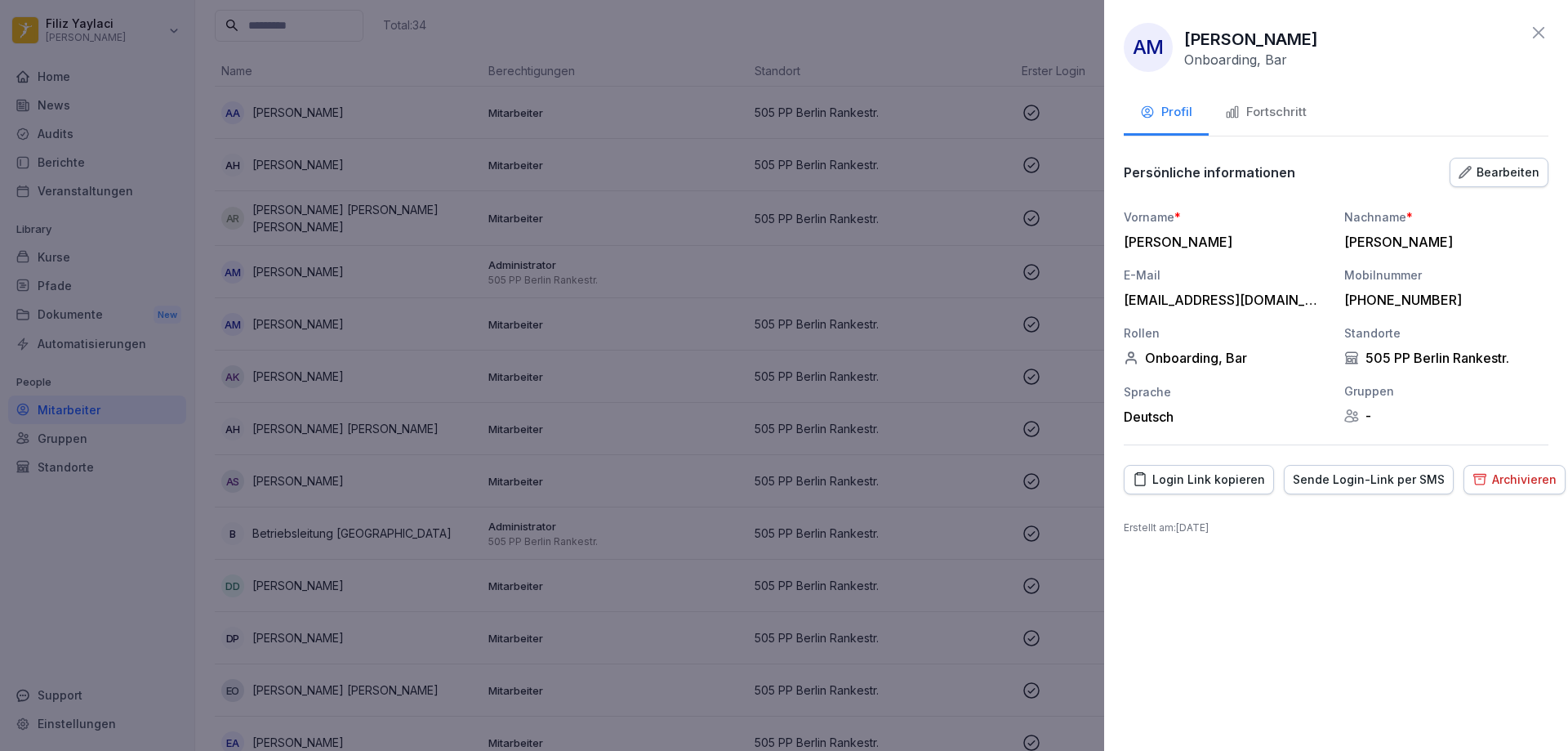
click at [1294, 110] on div "Fortschritt" at bounding box center [1266, 112] width 82 height 19
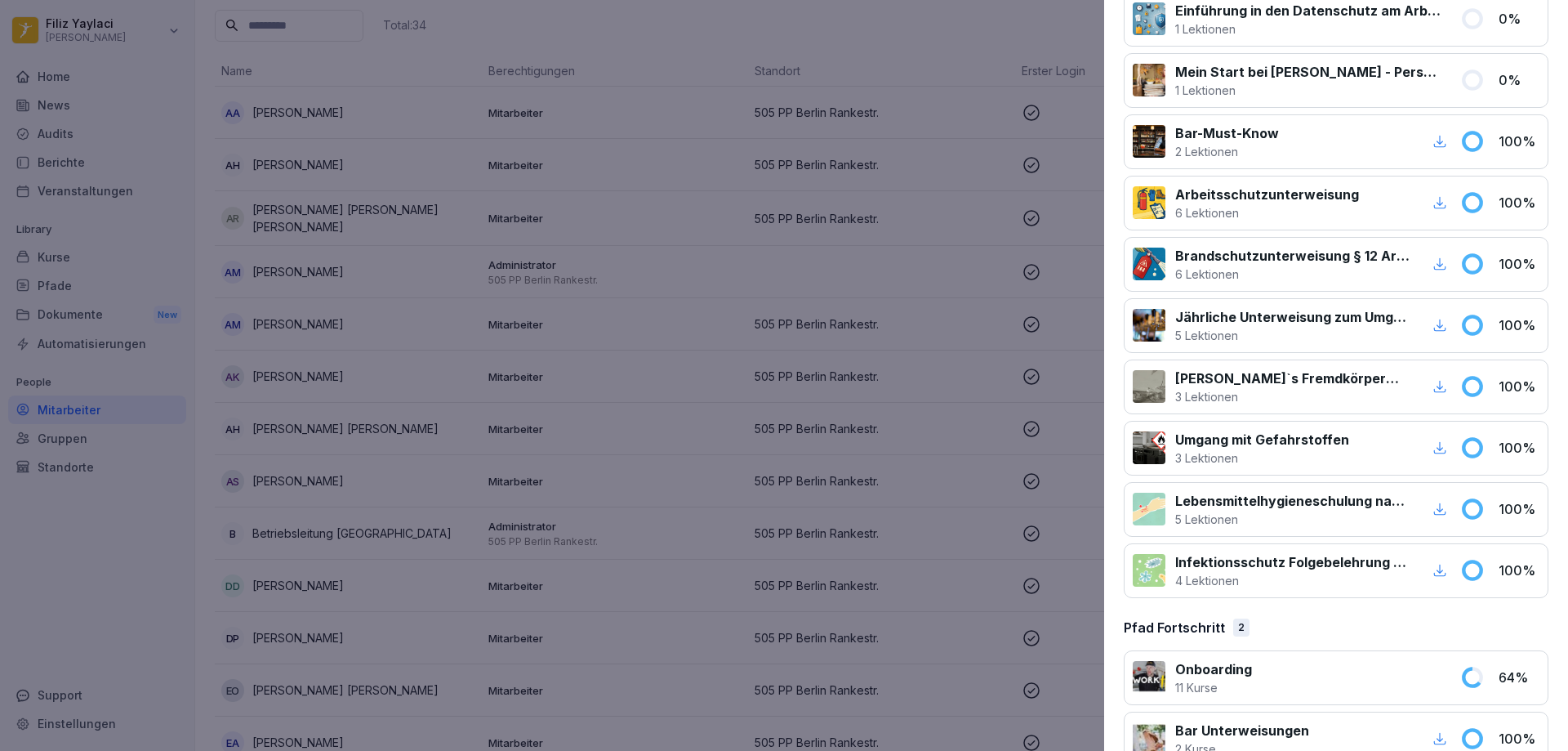
scroll to position [691, 0]
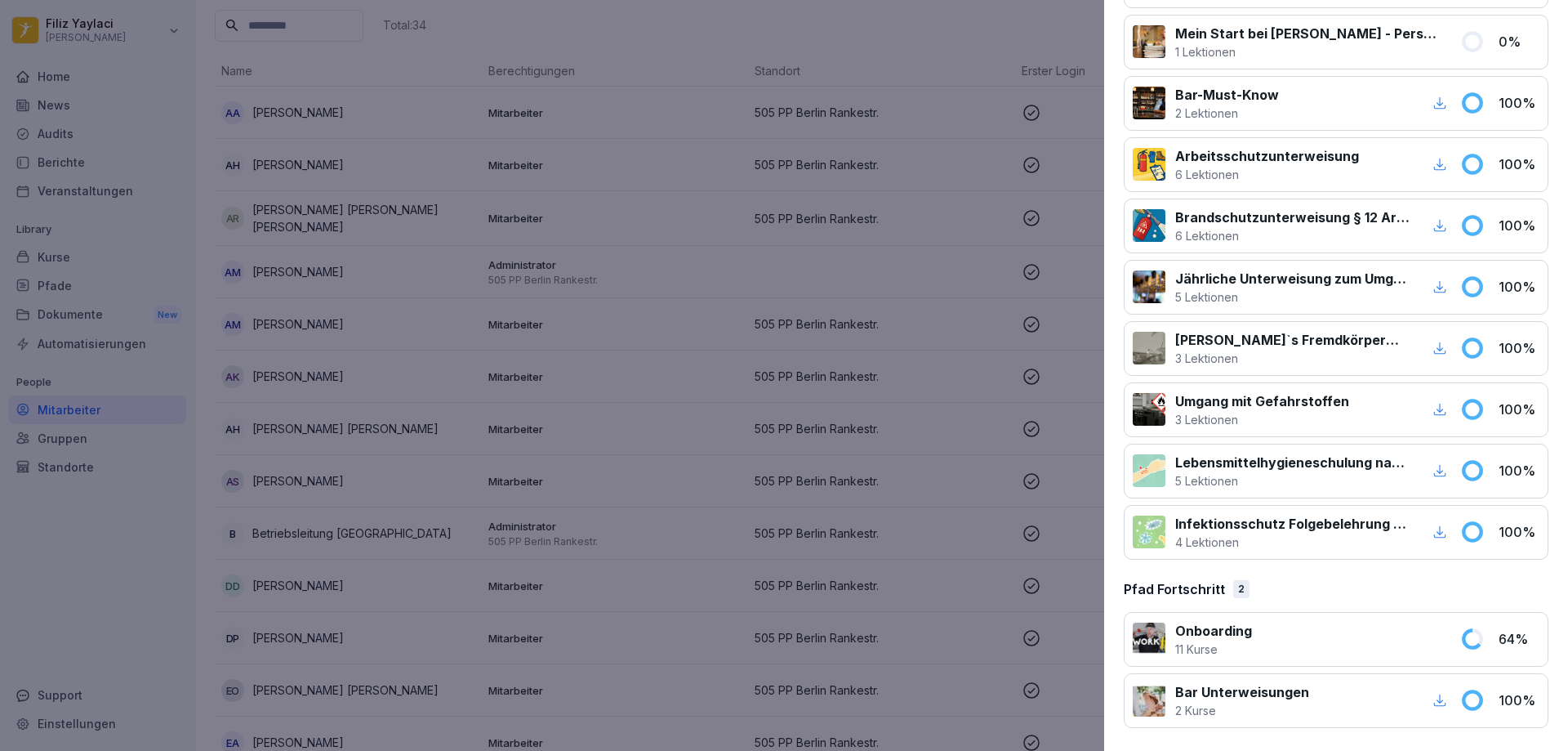
click at [933, 429] on div at bounding box center [784, 376] width 1568 height 751
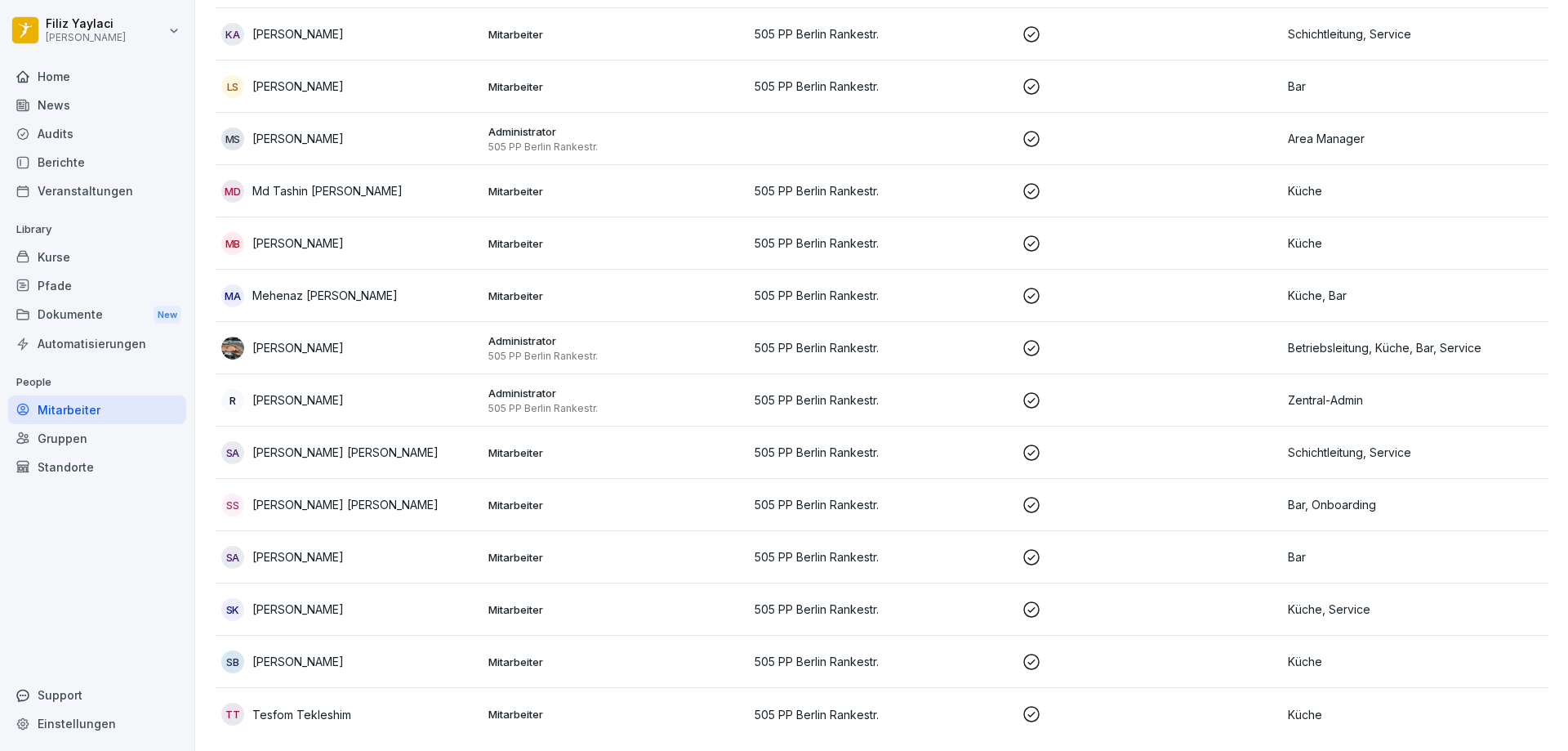
scroll to position [1242, 0]
click at [445, 494] on div "SS [PERSON_NAME] [PERSON_NAME]" at bounding box center [348, 502] width 254 height 23
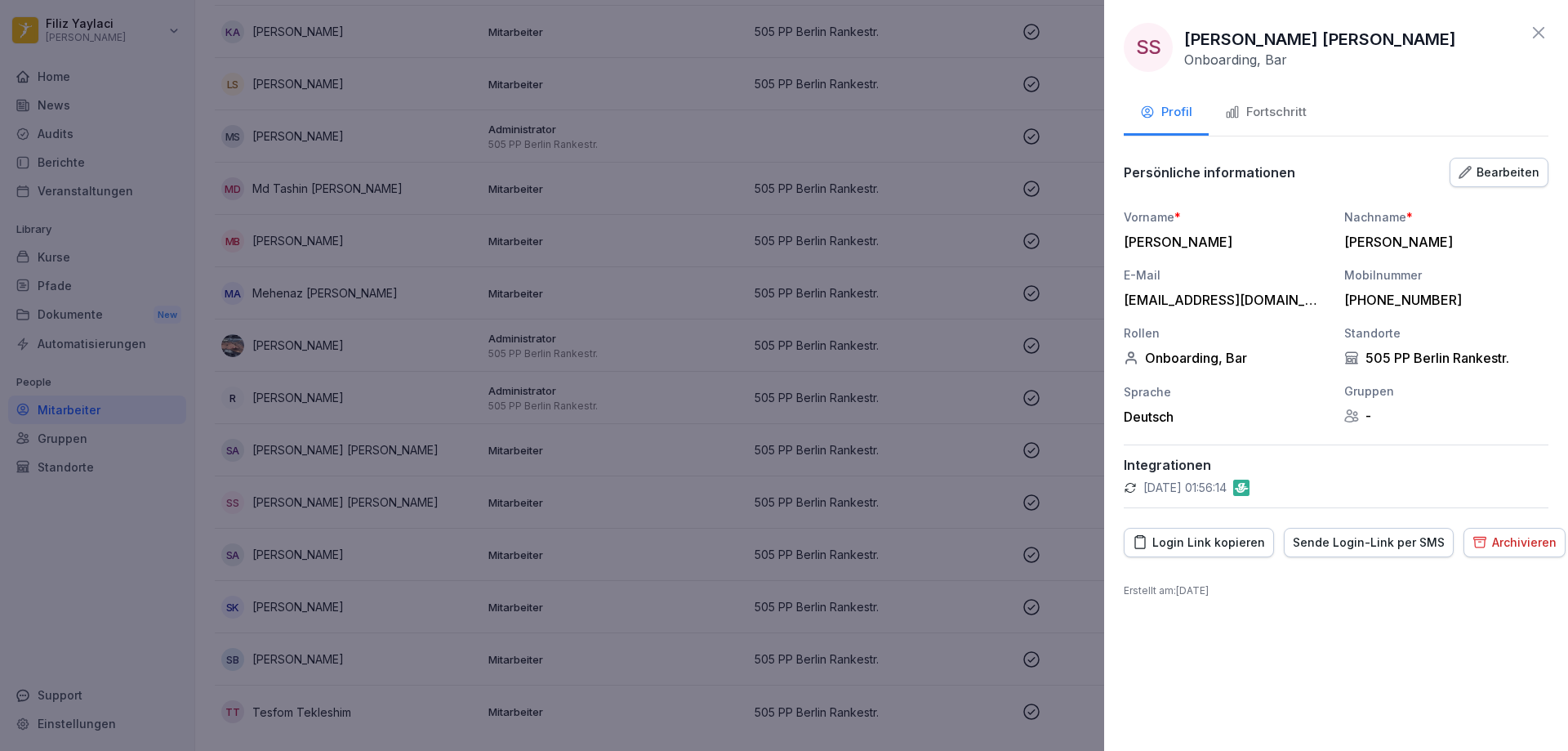
click at [1289, 108] on div "Fortschritt" at bounding box center [1266, 112] width 82 height 19
